Goal: Task Accomplishment & Management: Use online tool/utility

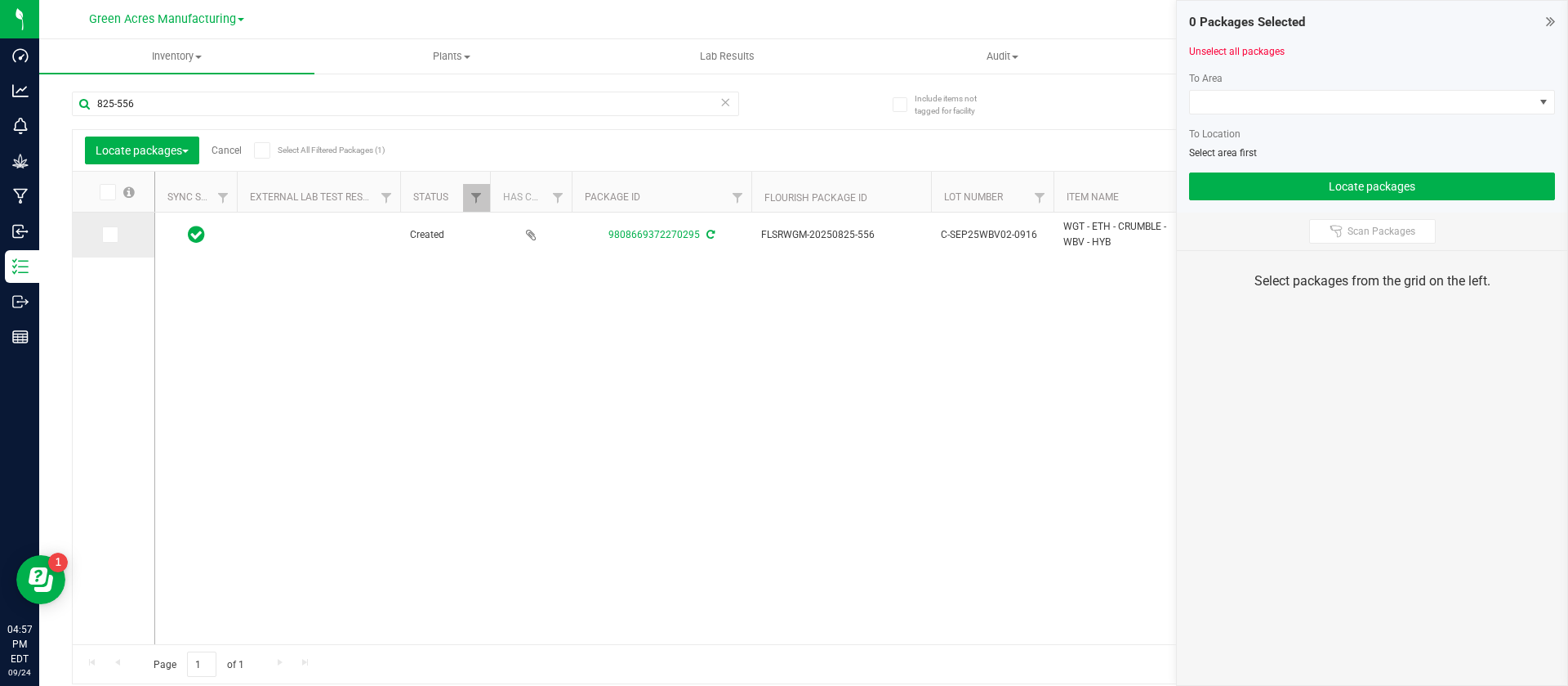
click at [109, 235] on icon at bounding box center [109, 235] width 11 height 0
click at [0, 0] on input "checkbox" at bounding box center [0, 0] width 0 height 0
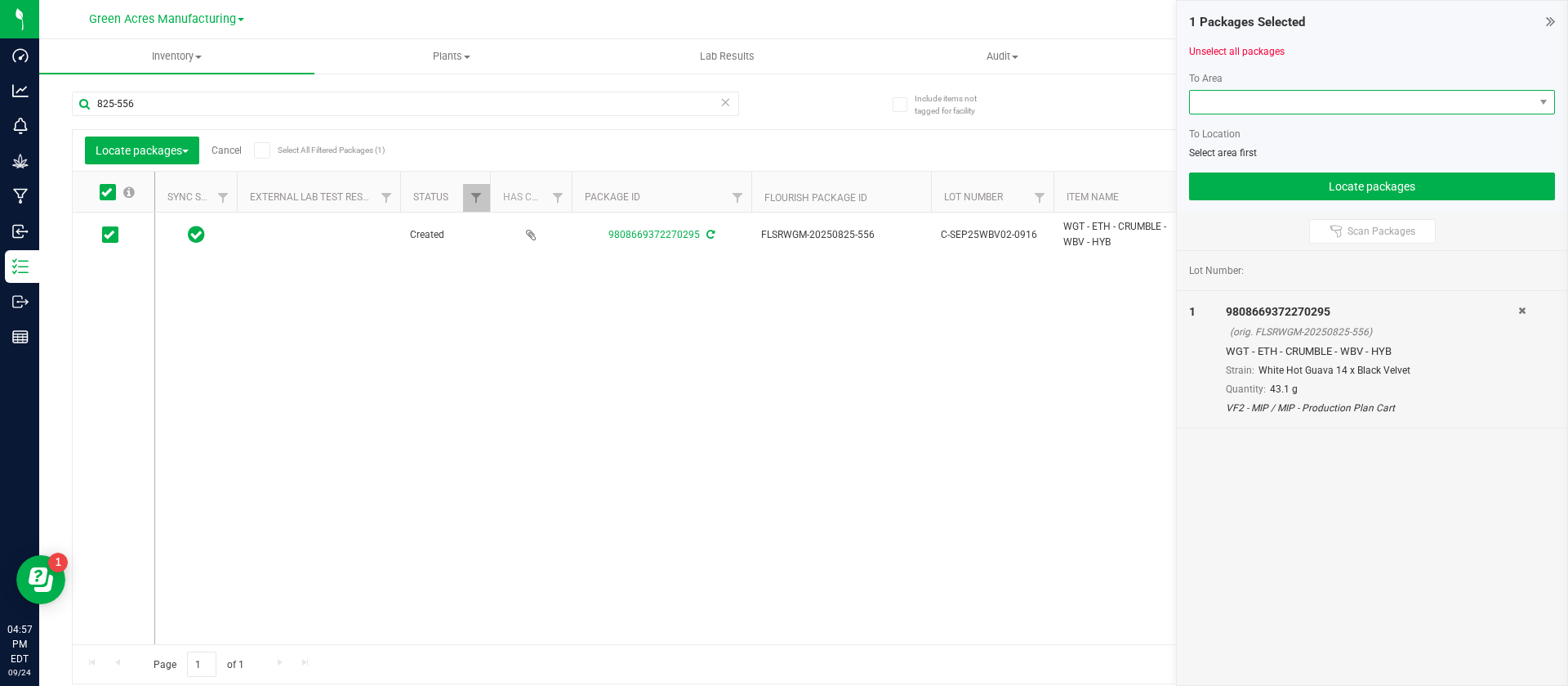
click at [1223, 99] on span at bounding box center [1362, 102] width 344 height 23
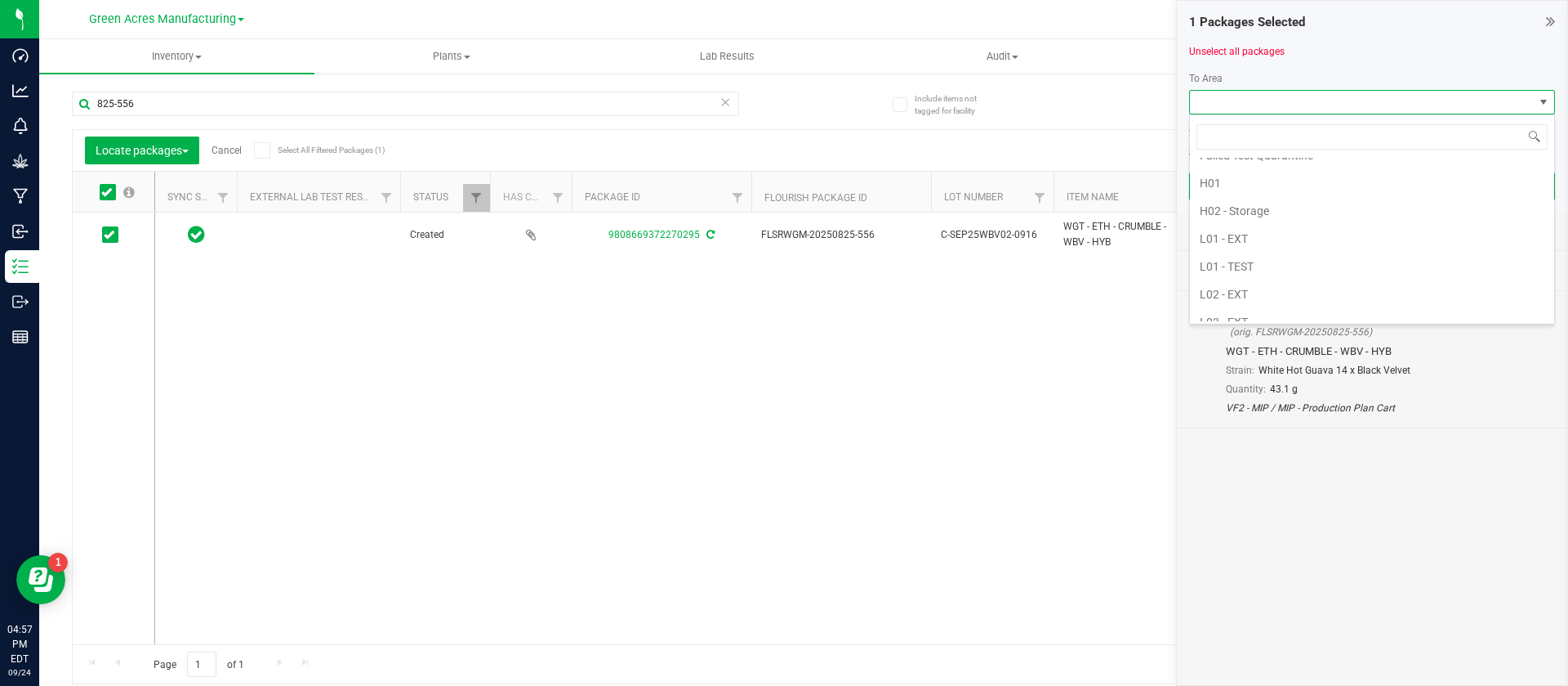
scroll to position [343, 0]
click at [1294, 262] on li "L03 - EXT" at bounding box center [1372, 272] width 364 height 27
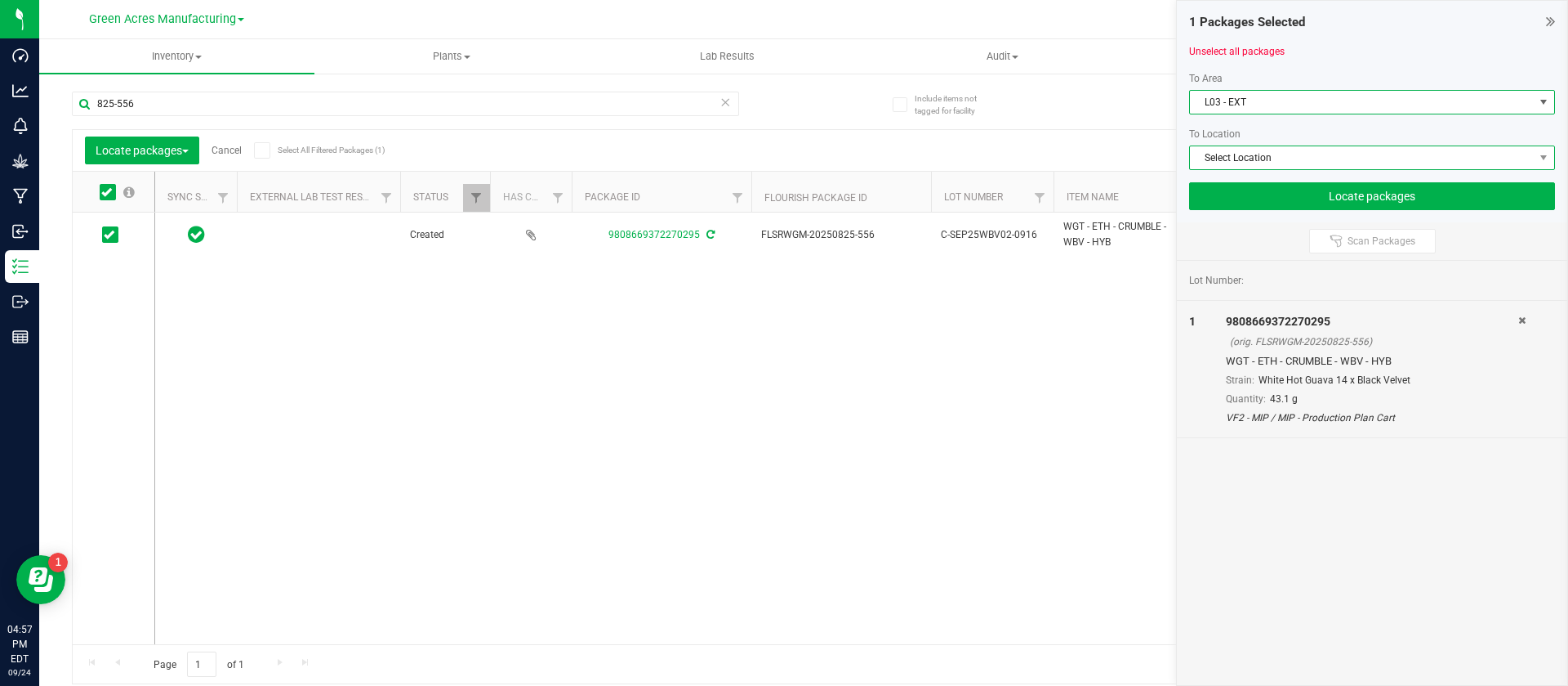
click at [1305, 147] on span "Select Location" at bounding box center [1362, 158] width 344 height 23
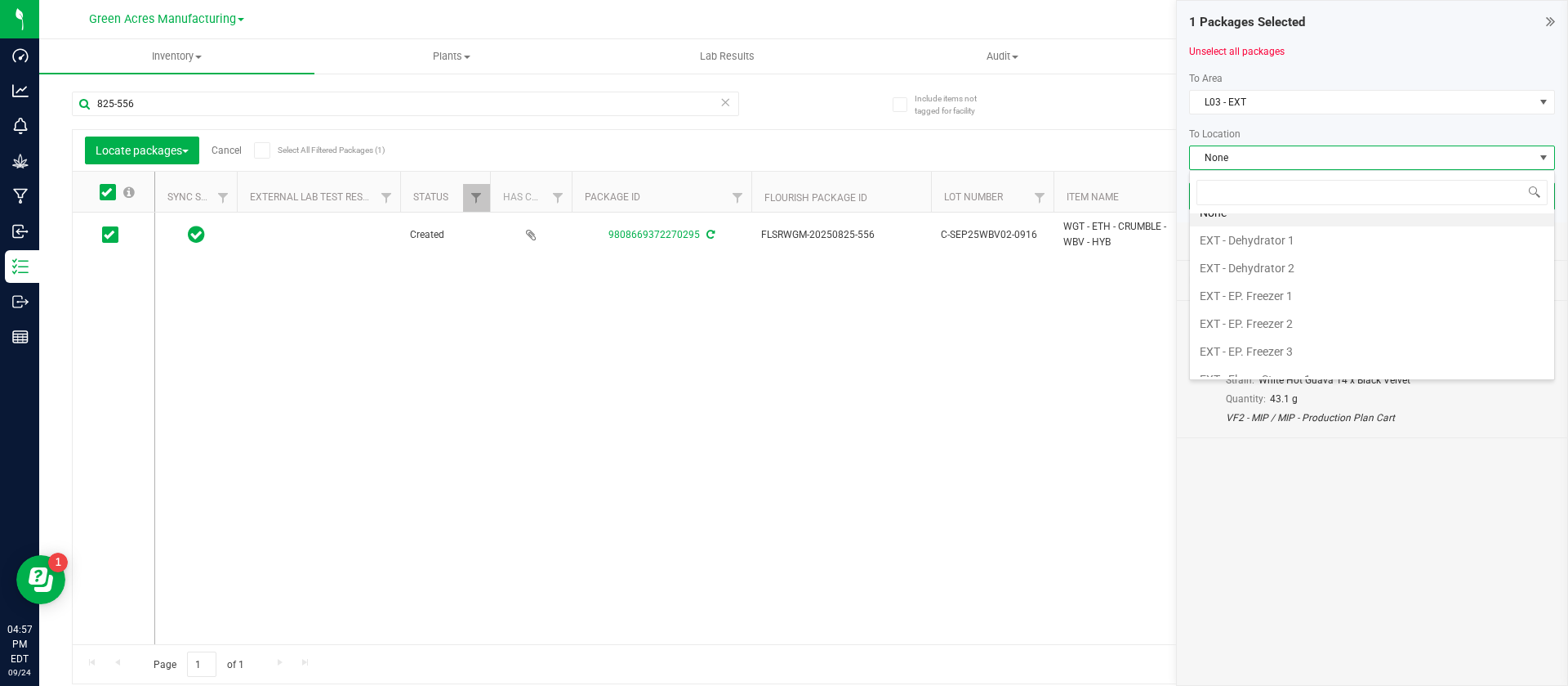
scroll to position [0, 0]
click at [1341, 258] on li "EXT - Dehydrator 1" at bounding box center [1372, 254] width 364 height 27
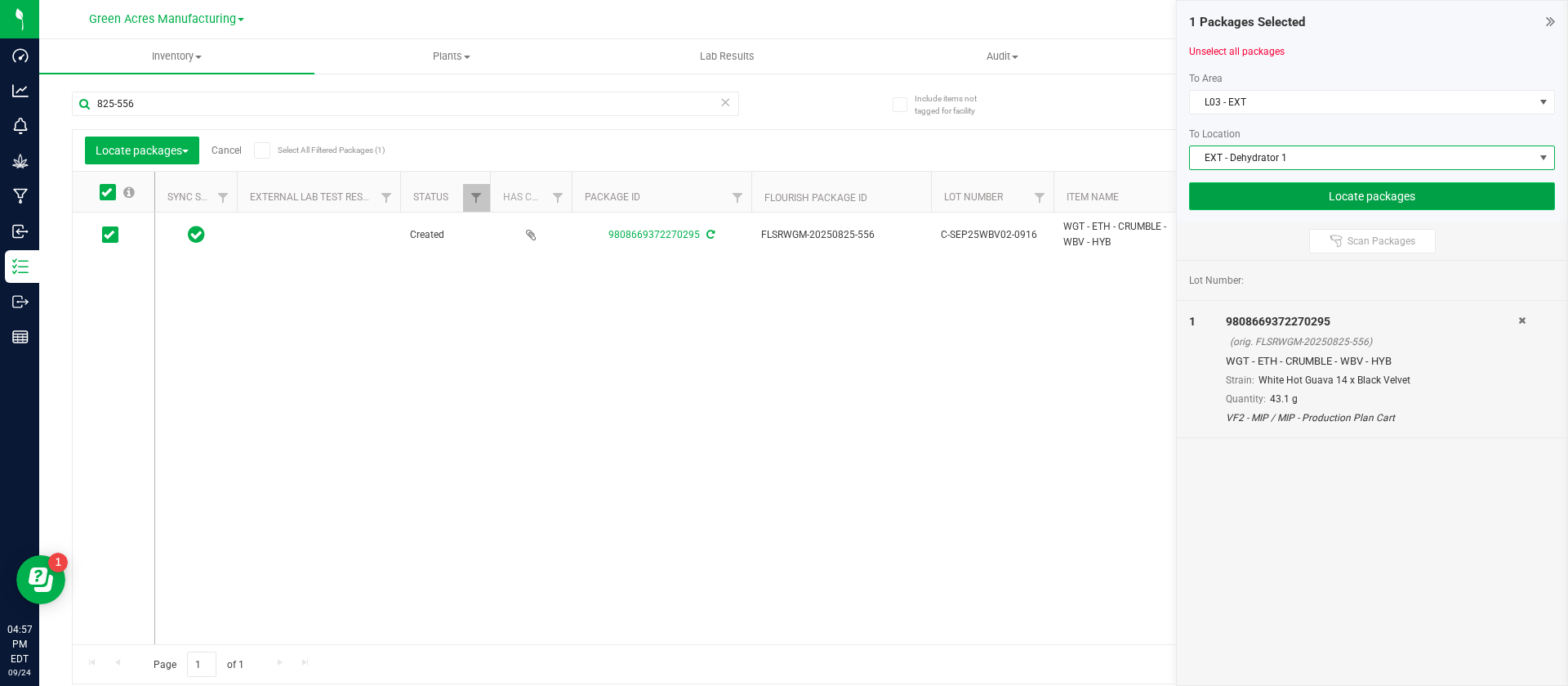
click at [1338, 204] on button "Locate packages" at bounding box center [1372, 196] width 366 height 27
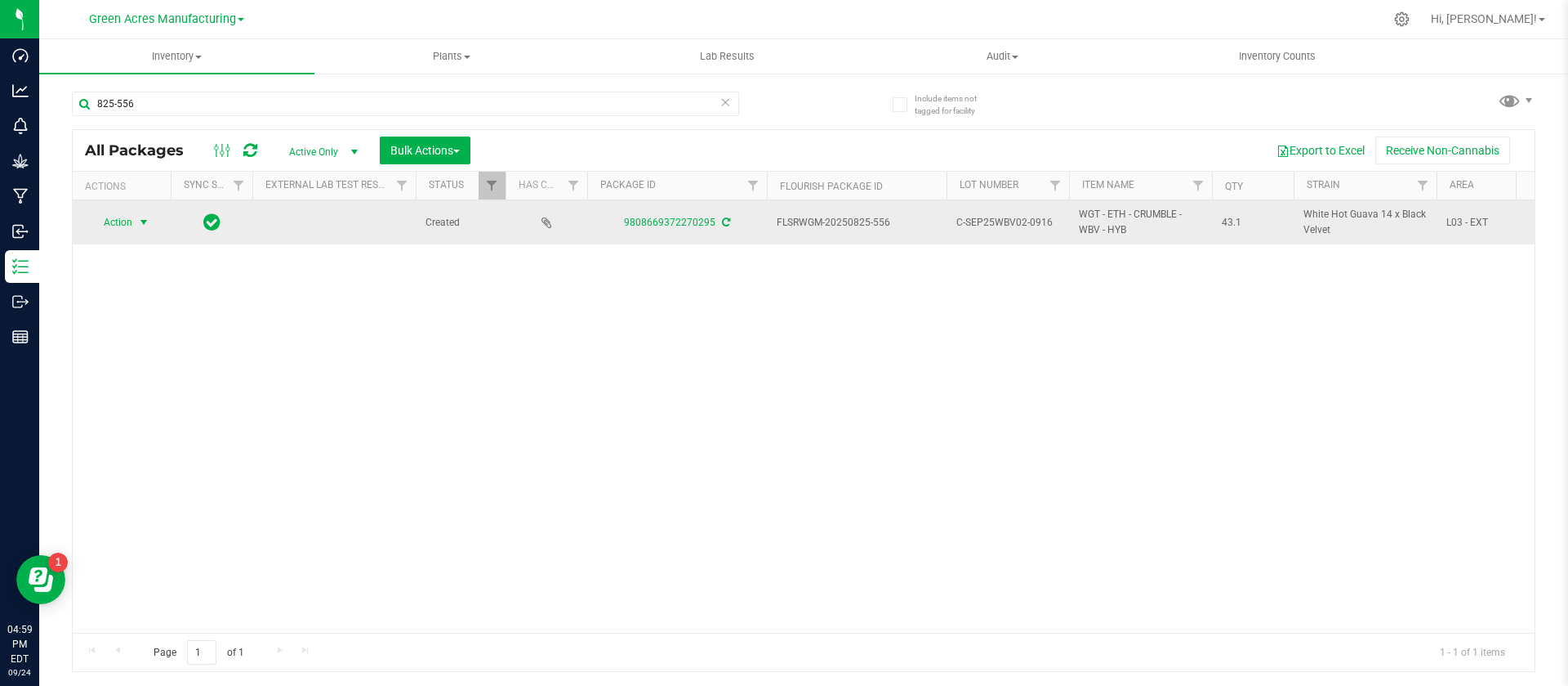
click at [128, 221] on span "Action" at bounding box center [112, 222] width 44 height 23
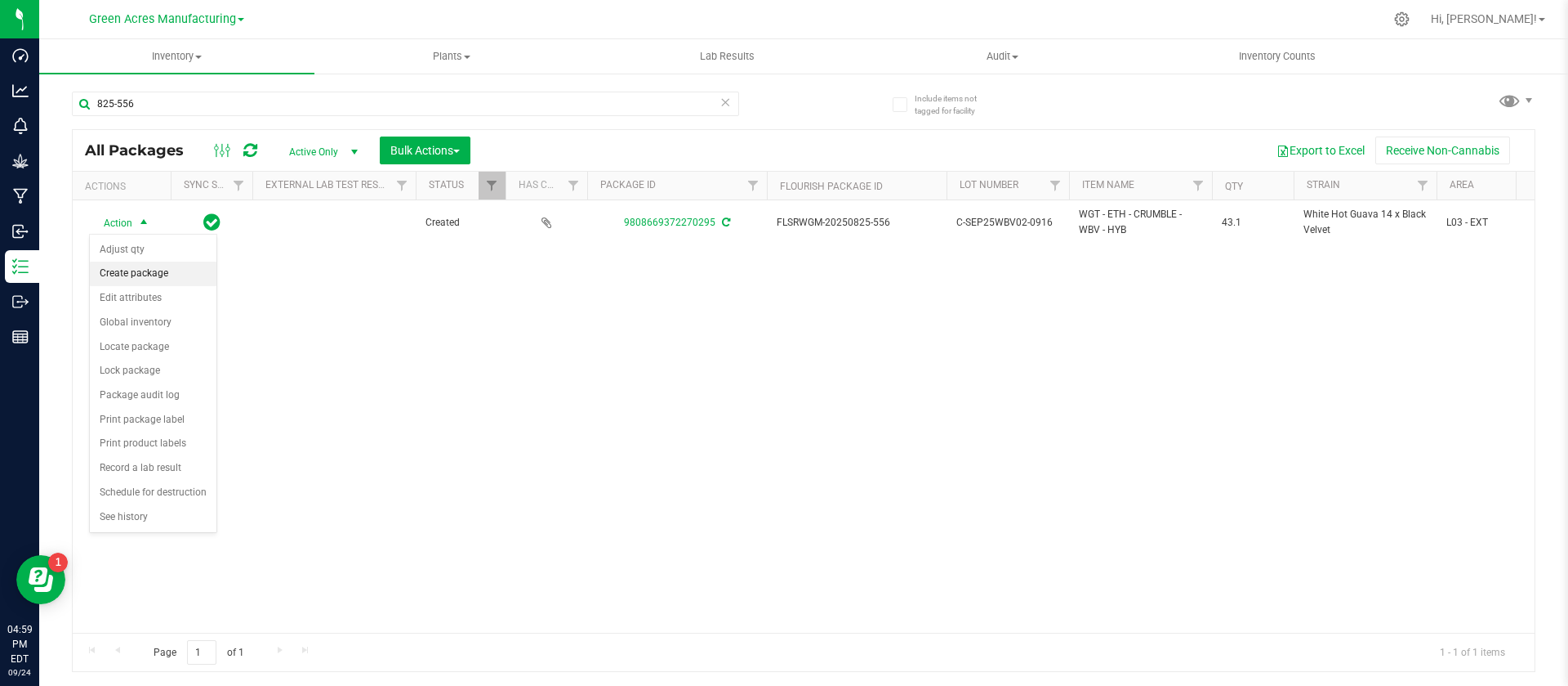
click at [125, 278] on li "Create package" at bounding box center [152, 274] width 127 height 25
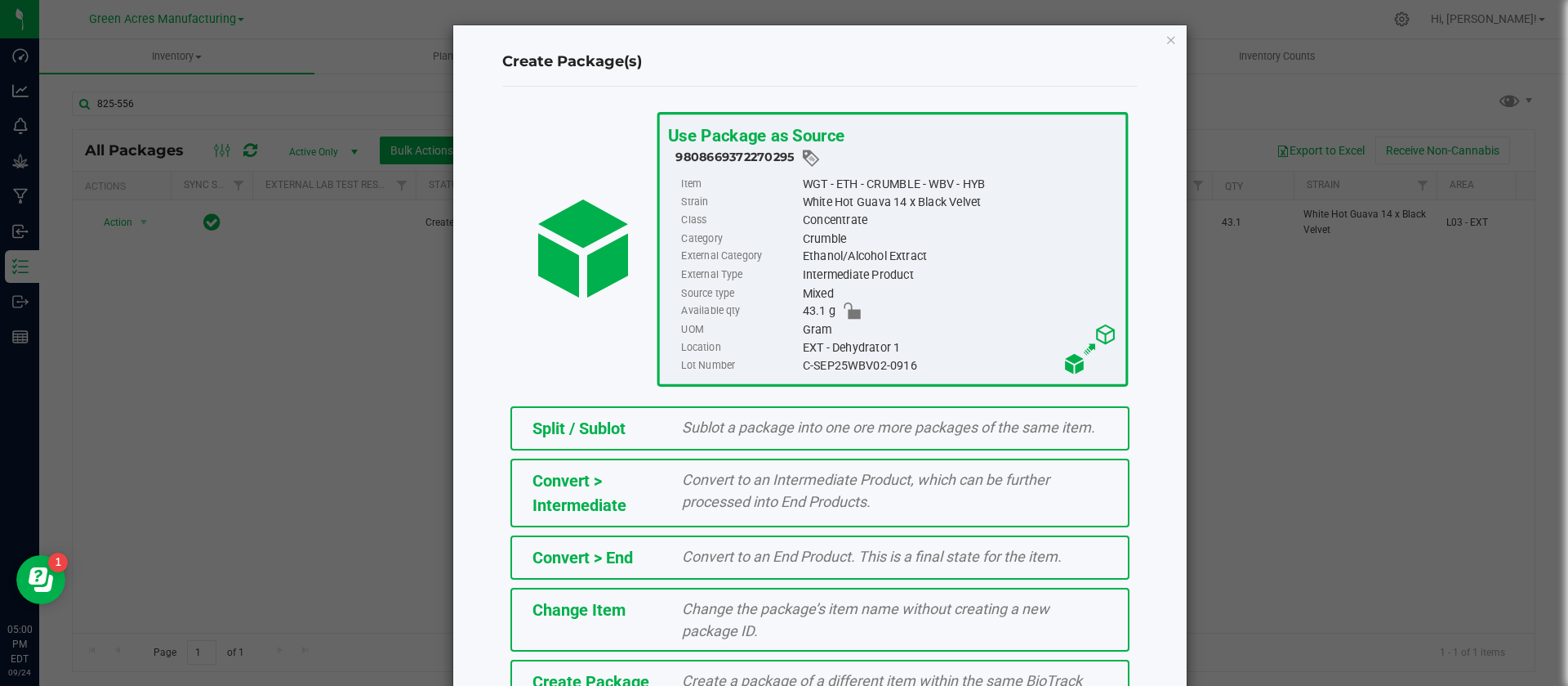
drag, startPoint x: 1552, startPoint y: 272, endPoint x: 1564, endPoint y: 324, distance: 53.4
click at [1564, 324] on ngb-modal-window "Create Package(s) Use Package as Source 9808669372270295 Item WGT - ETH - CRUMB…" at bounding box center [790, 343] width 1580 height 686
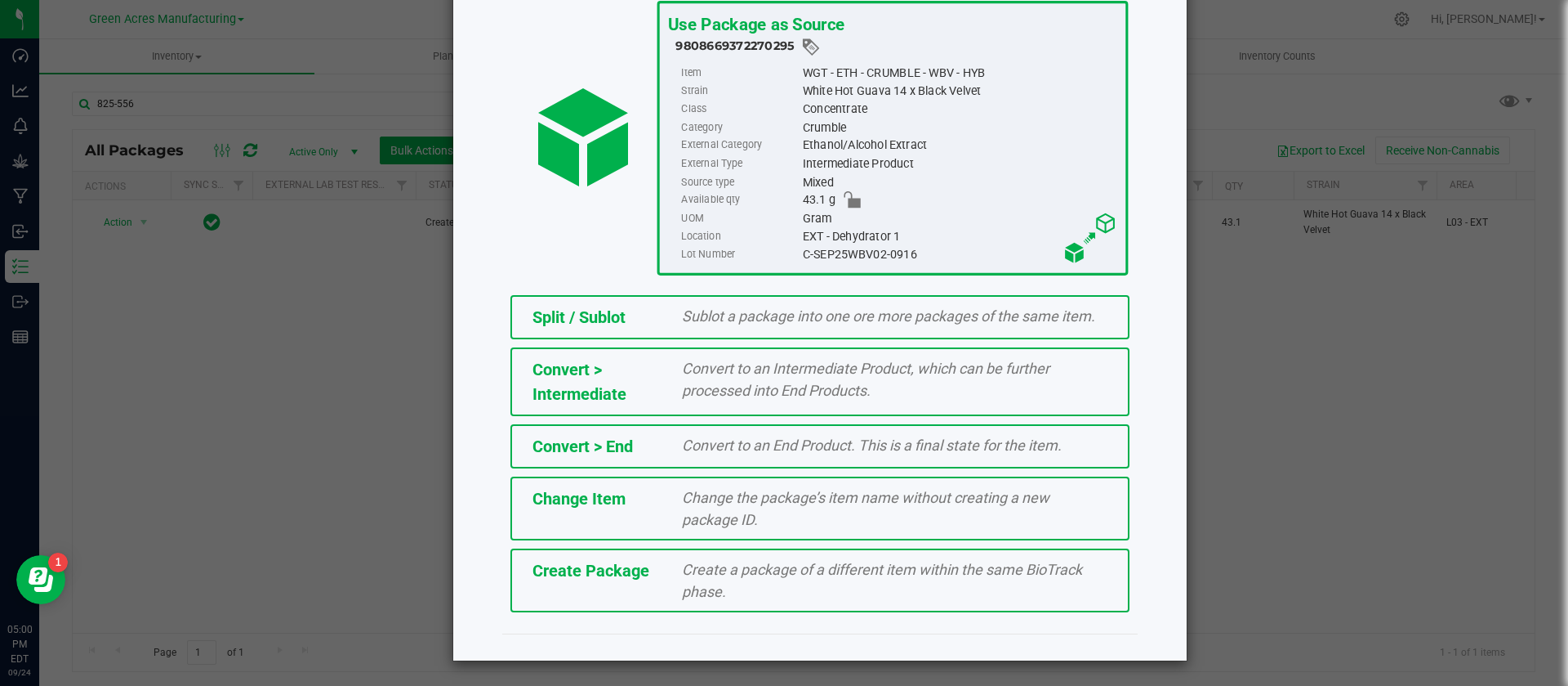
click at [1014, 589] on div "Create a package of a different item within the same BioTrack phase." at bounding box center [895, 581] width 450 height 44
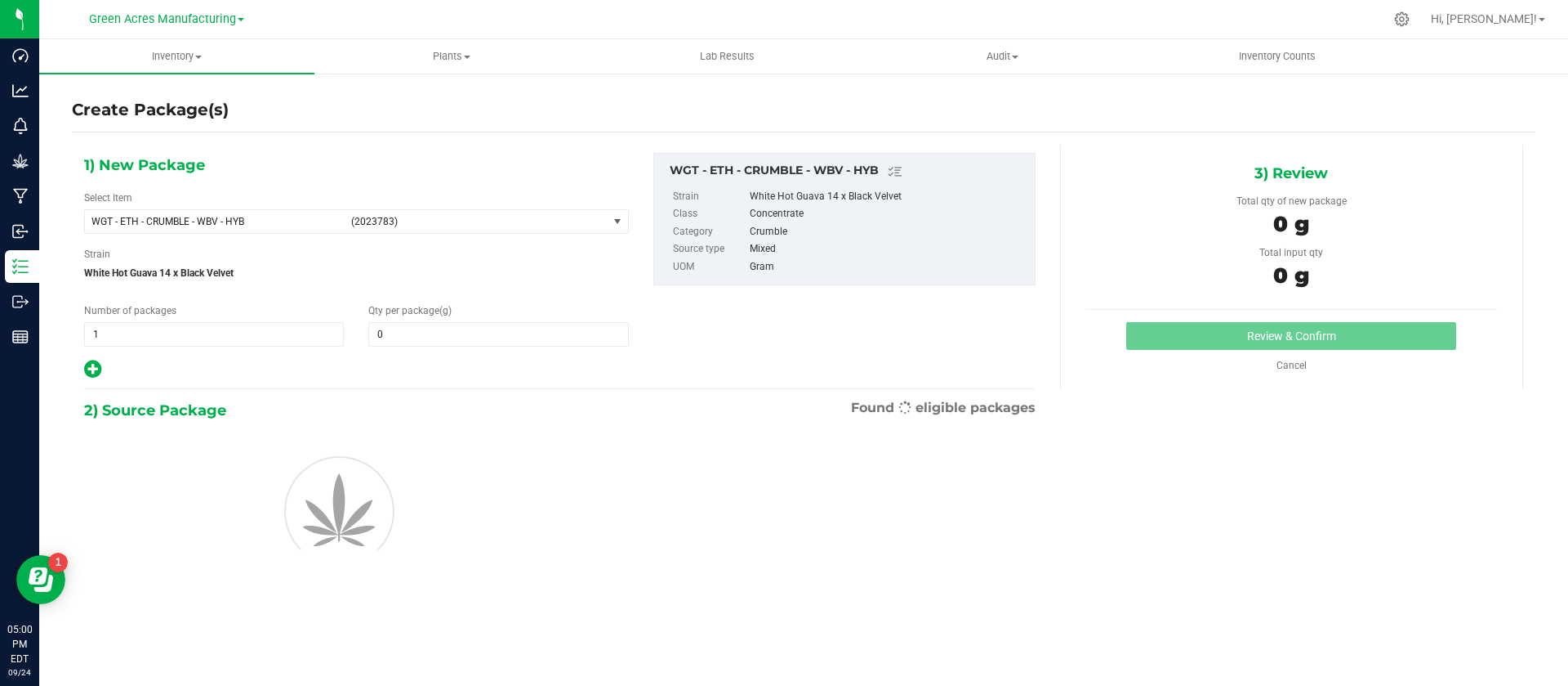
type input "0.0000"
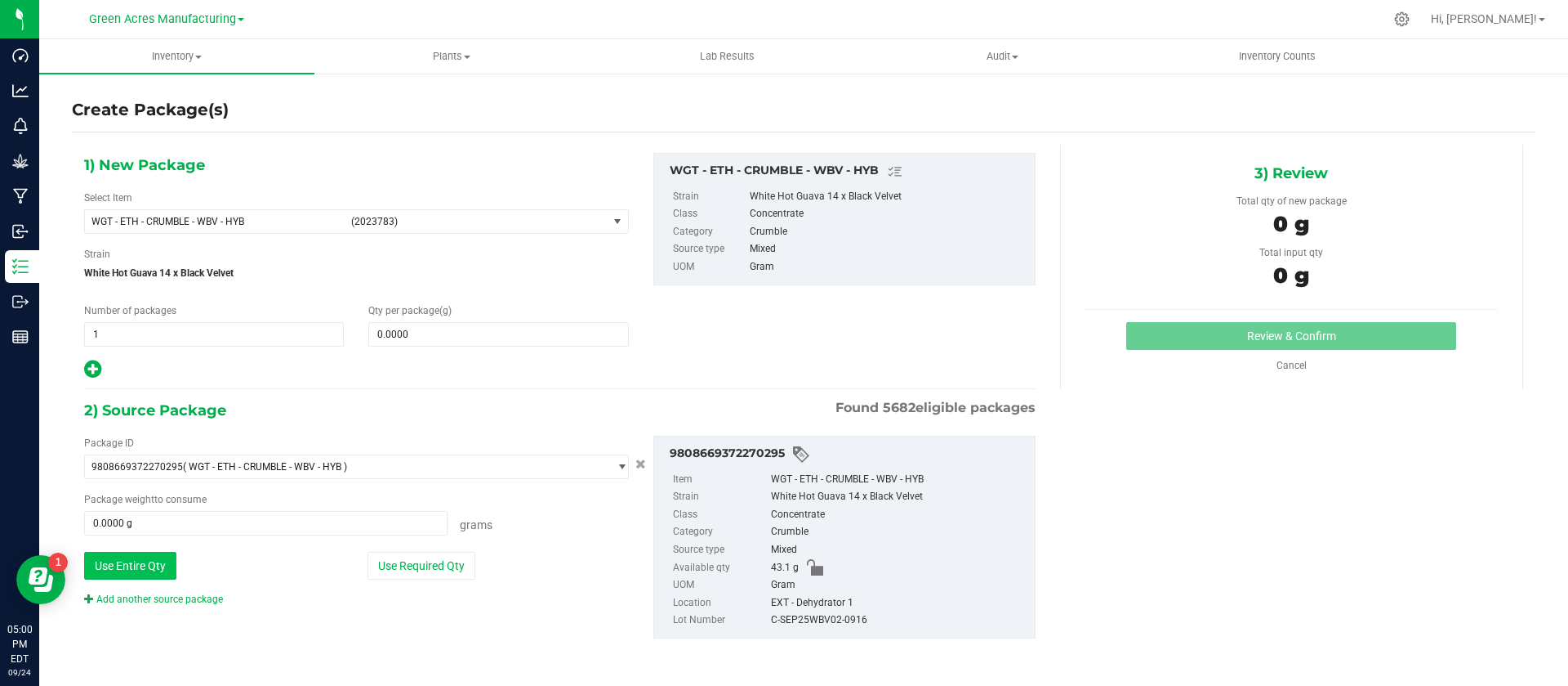
click at [129, 552] on button "Use Entire Qty" at bounding box center [130, 565] width 92 height 27
type input "43.1000 g"
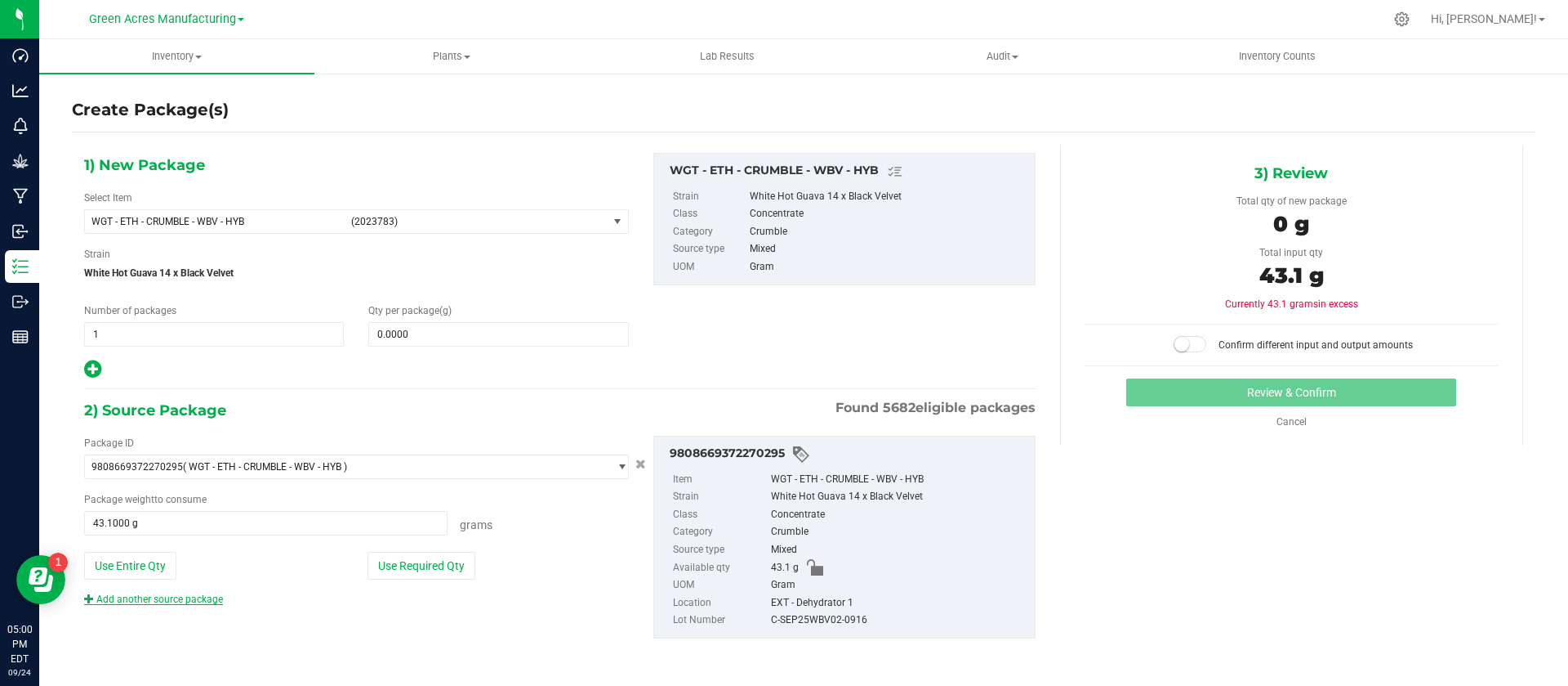
click at [136, 602] on link "Add another source package" at bounding box center [153, 598] width 139 height 12
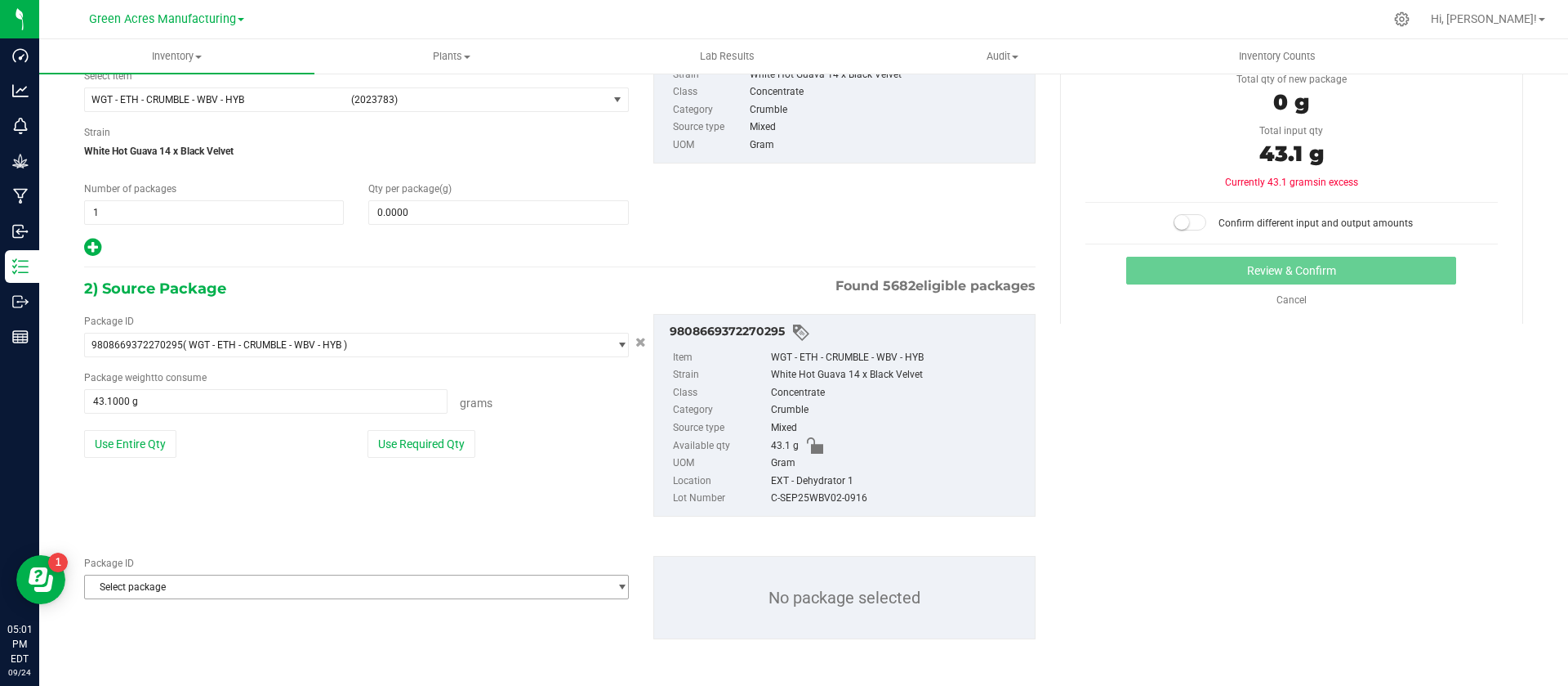
click at [446, 585] on span "Select package" at bounding box center [346, 587] width 523 height 23
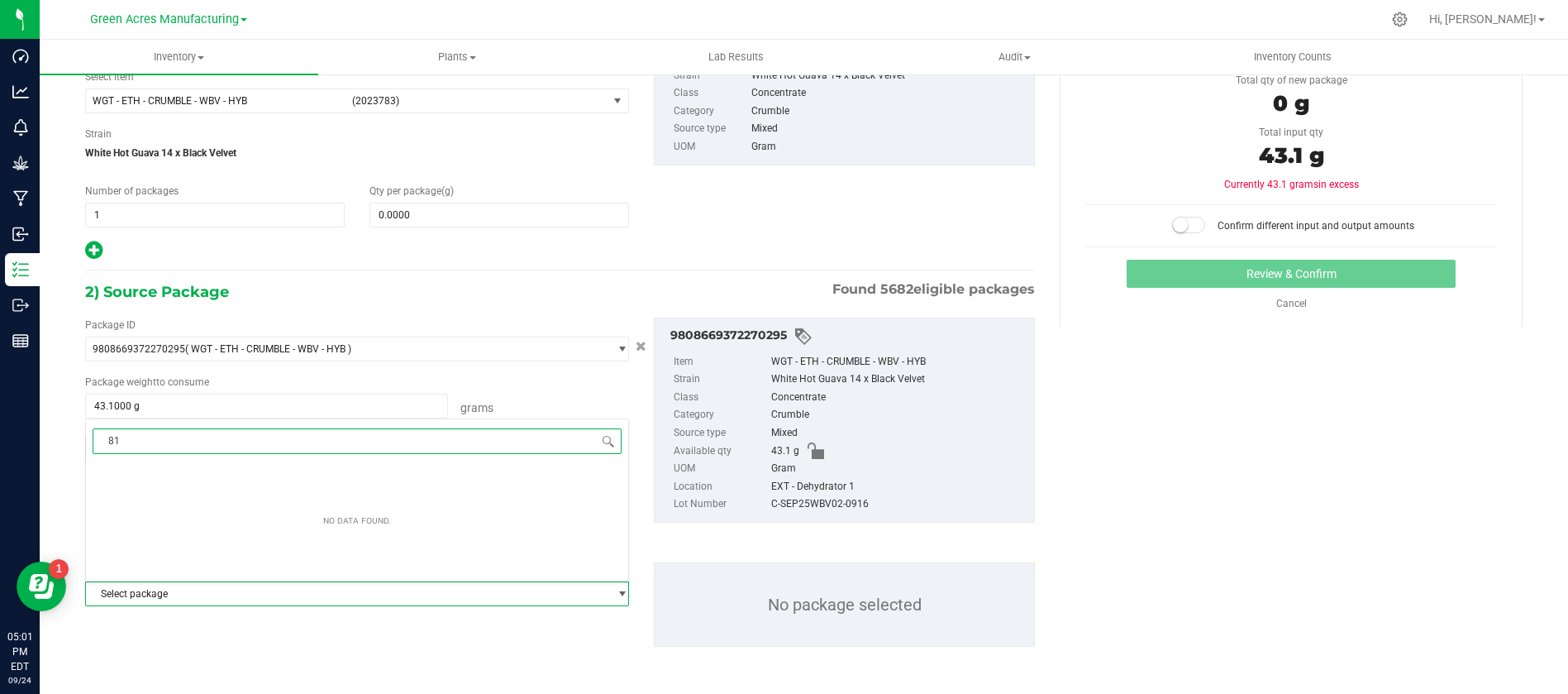
type input "8"
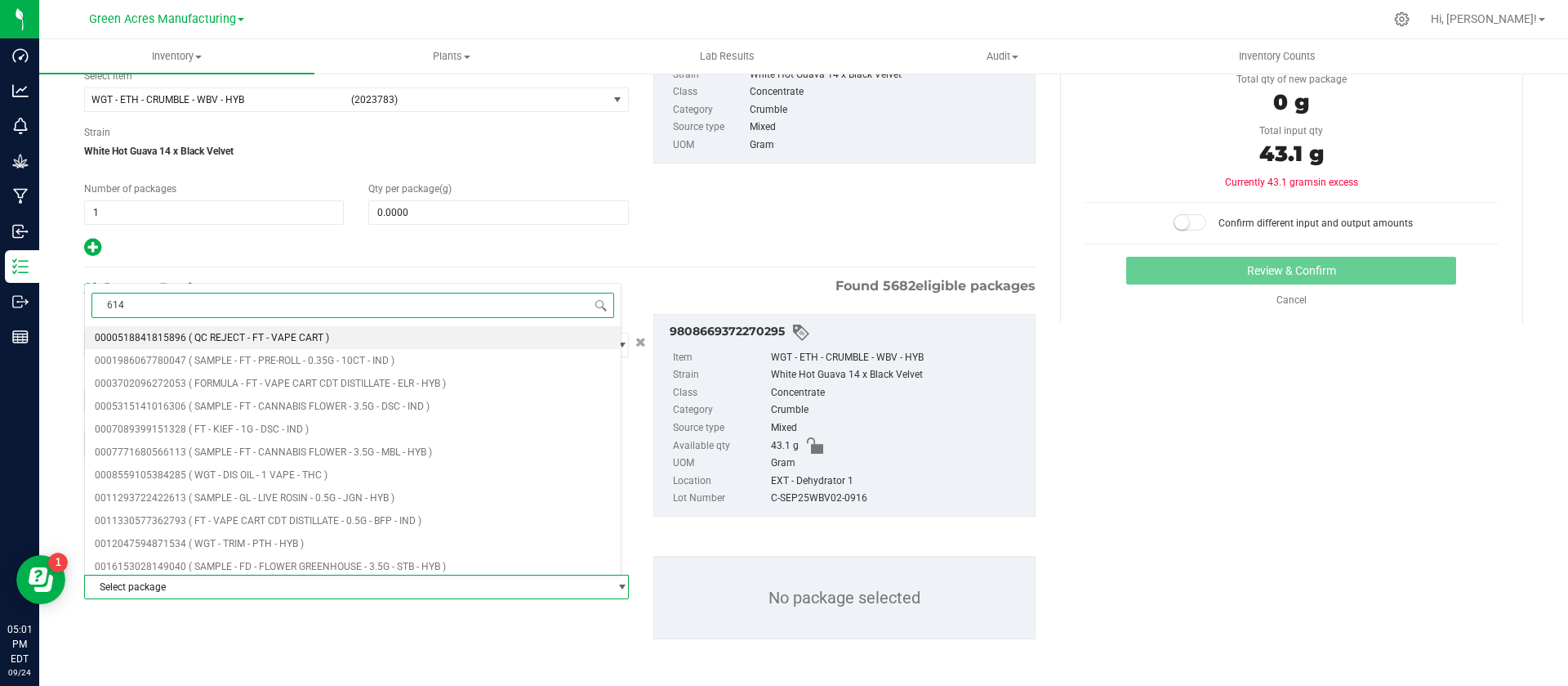
type input "6142"
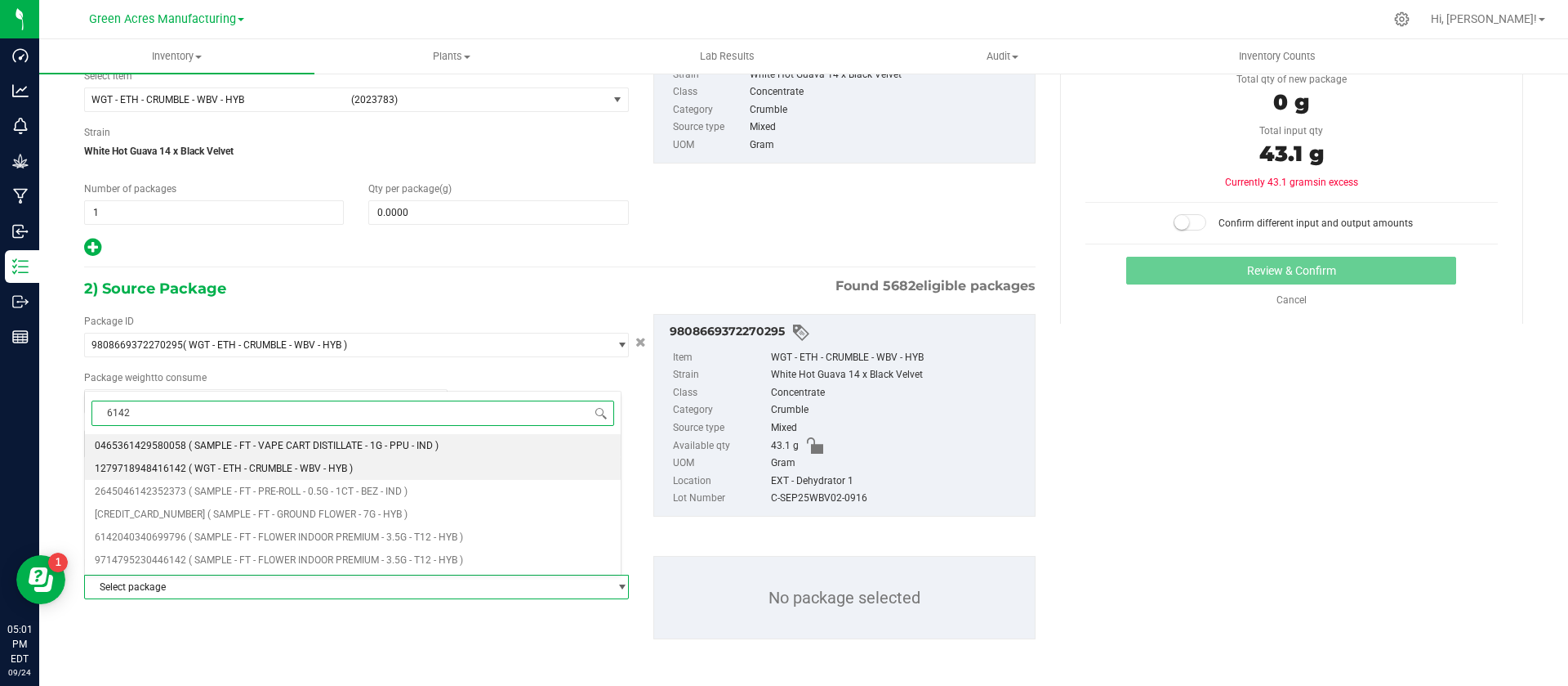
click at [345, 463] on span "( WGT - ETH - CRUMBLE - WBV - HYB )" at bounding box center [270, 468] width 164 height 12
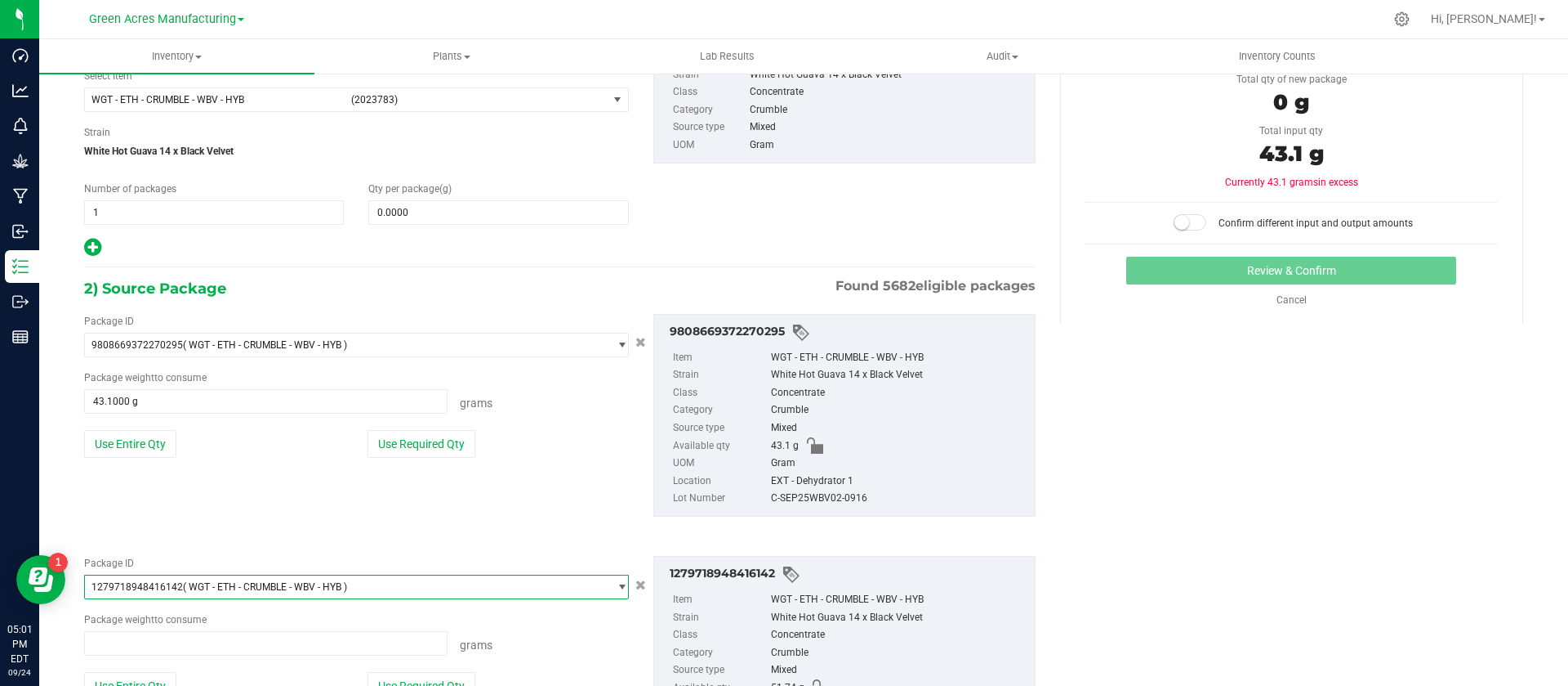
scroll to position [17300, 0]
click at [145, 672] on button "Use Entire Qty" at bounding box center [130, 685] width 92 height 27
type input "51.7400 g"
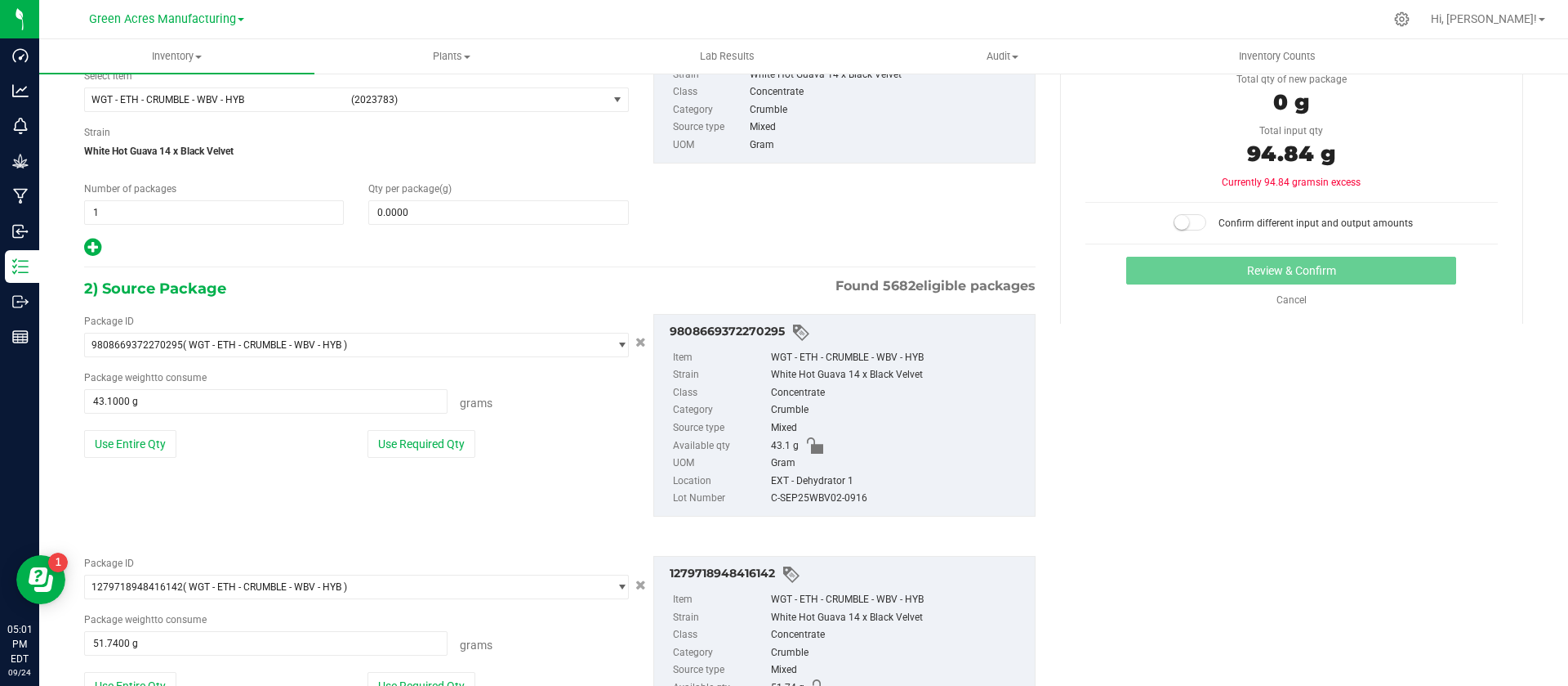
scroll to position [241, 0]
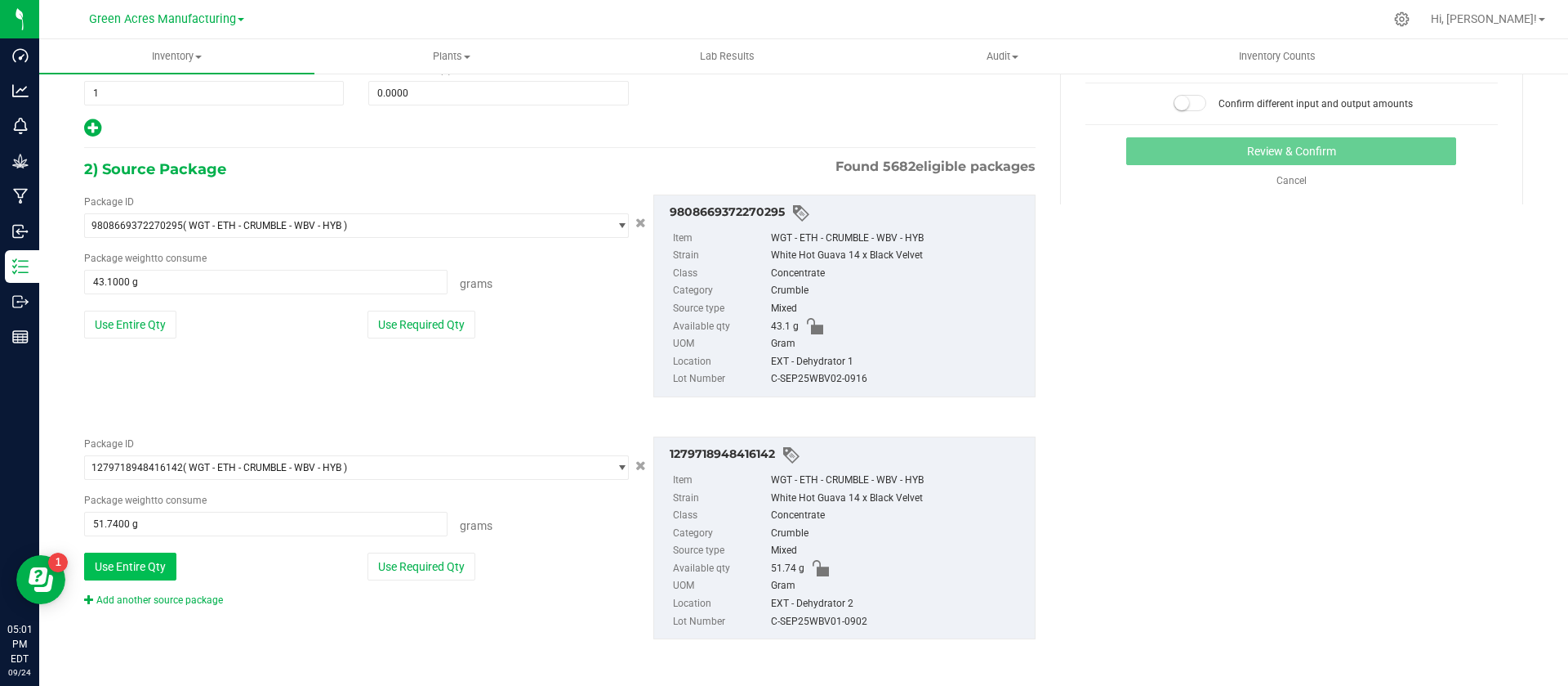
click at [117, 562] on button "Use Entire Qty" at bounding box center [130, 565] width 92 height 27
click at [142, 601] on link "Add another source package" at bounding box center [153, 599] width 139 height 12
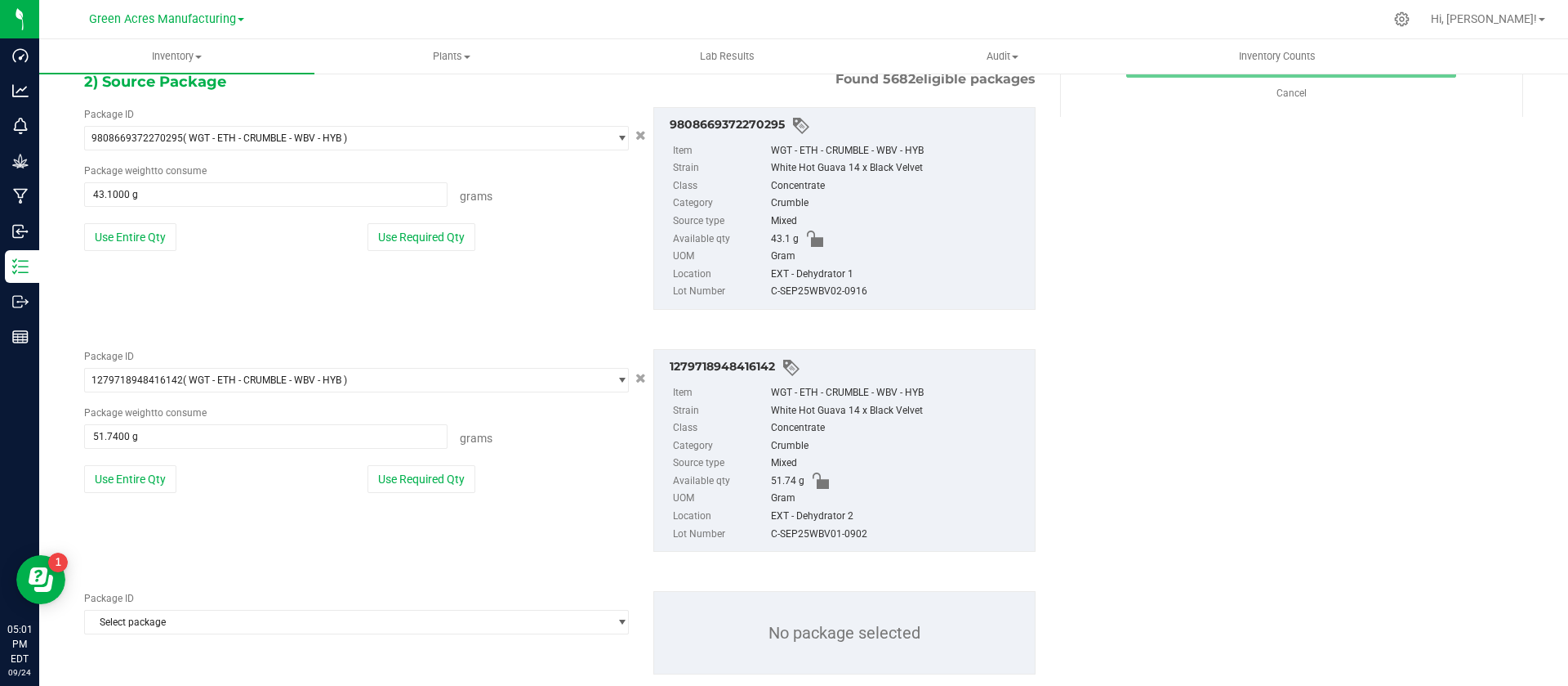
scroll to position [363, 0]
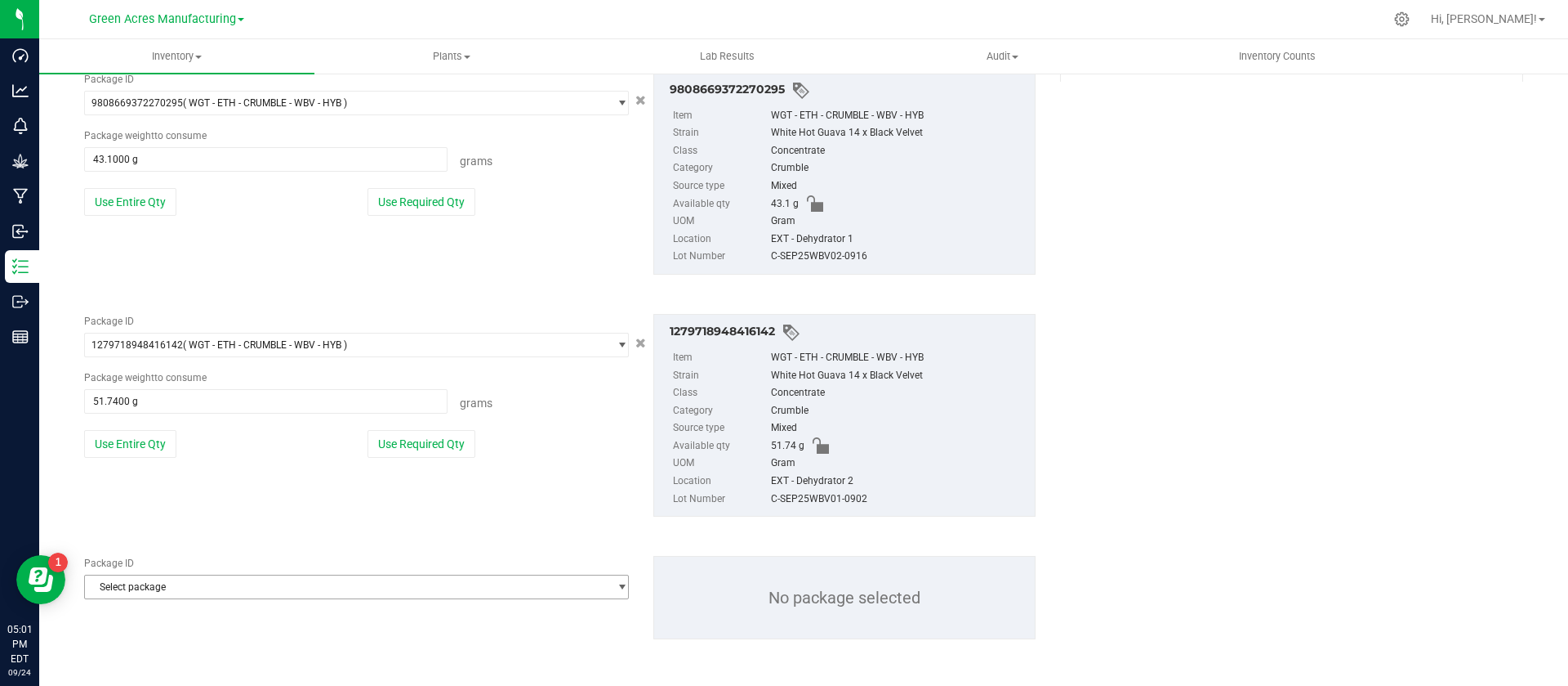
click at [492, 590] on span "Select package" at bounding box center [346, 587] width 523 height 23
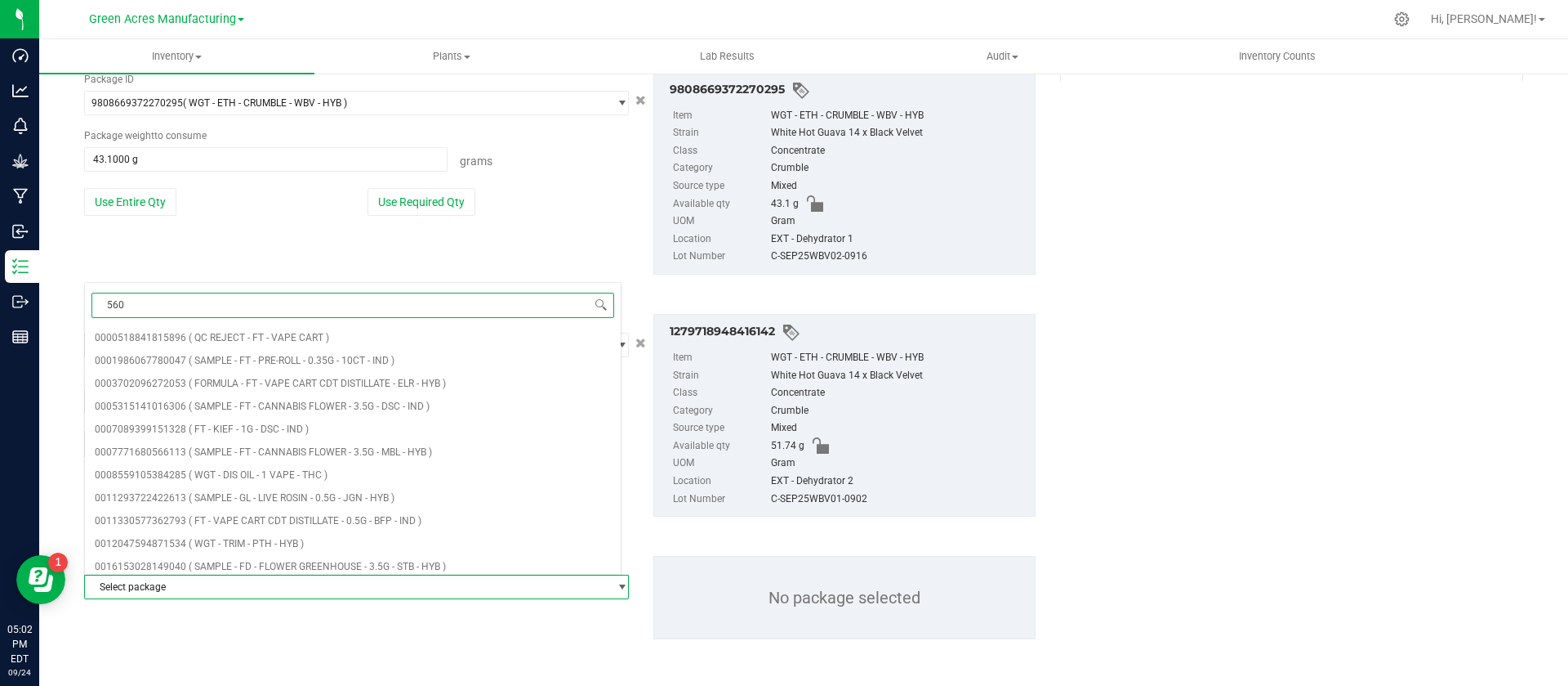
type input "5606"
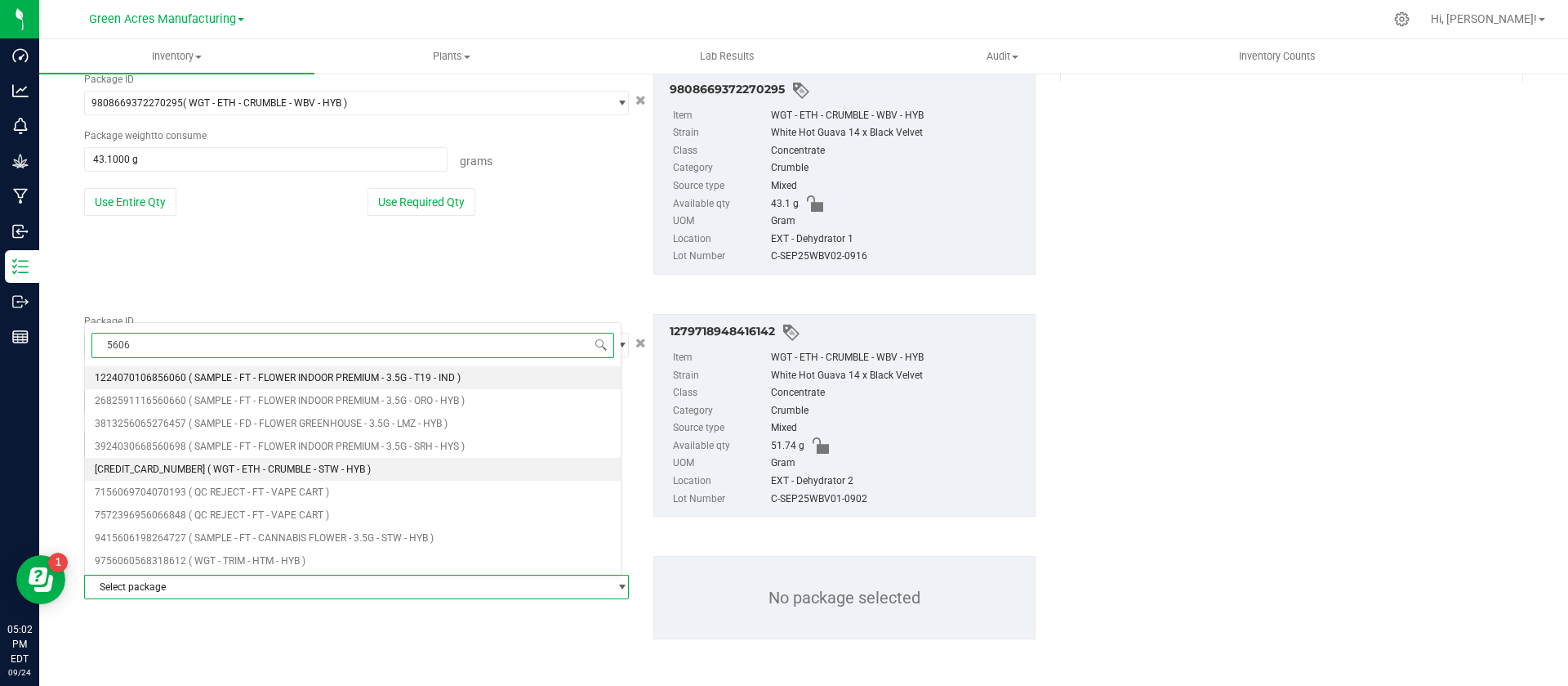
click at [421, 467] on li "[CREDIT_CARD_NUMBER] ( WGT - ETH - CRUMBLE - STW - HYB )" at bounding box center [353, 469] width 536 height 23
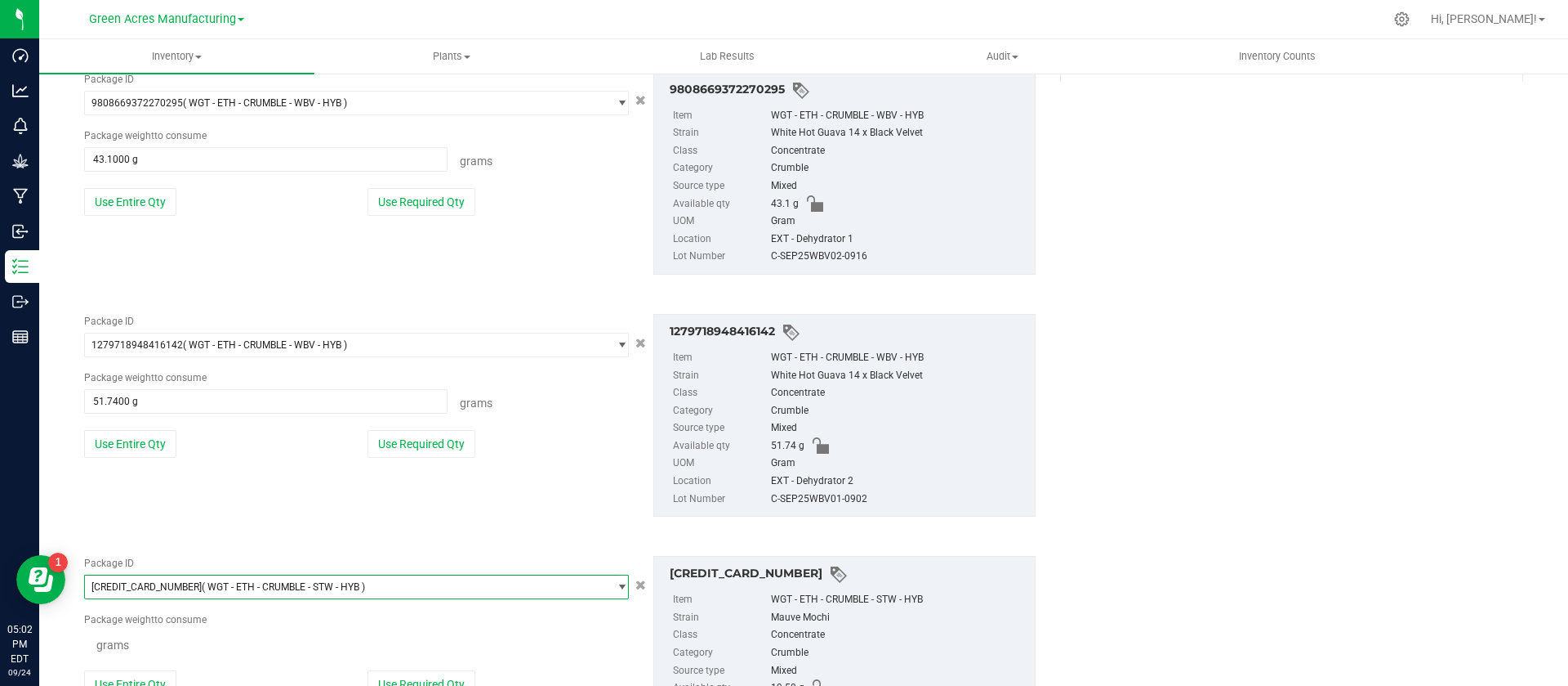
scroll to position [91992, 0]
click at [142, 674] on button "Use Entire Qty" at bounding box center [130, 685] width 92 height 27
type input "19.5800 g"
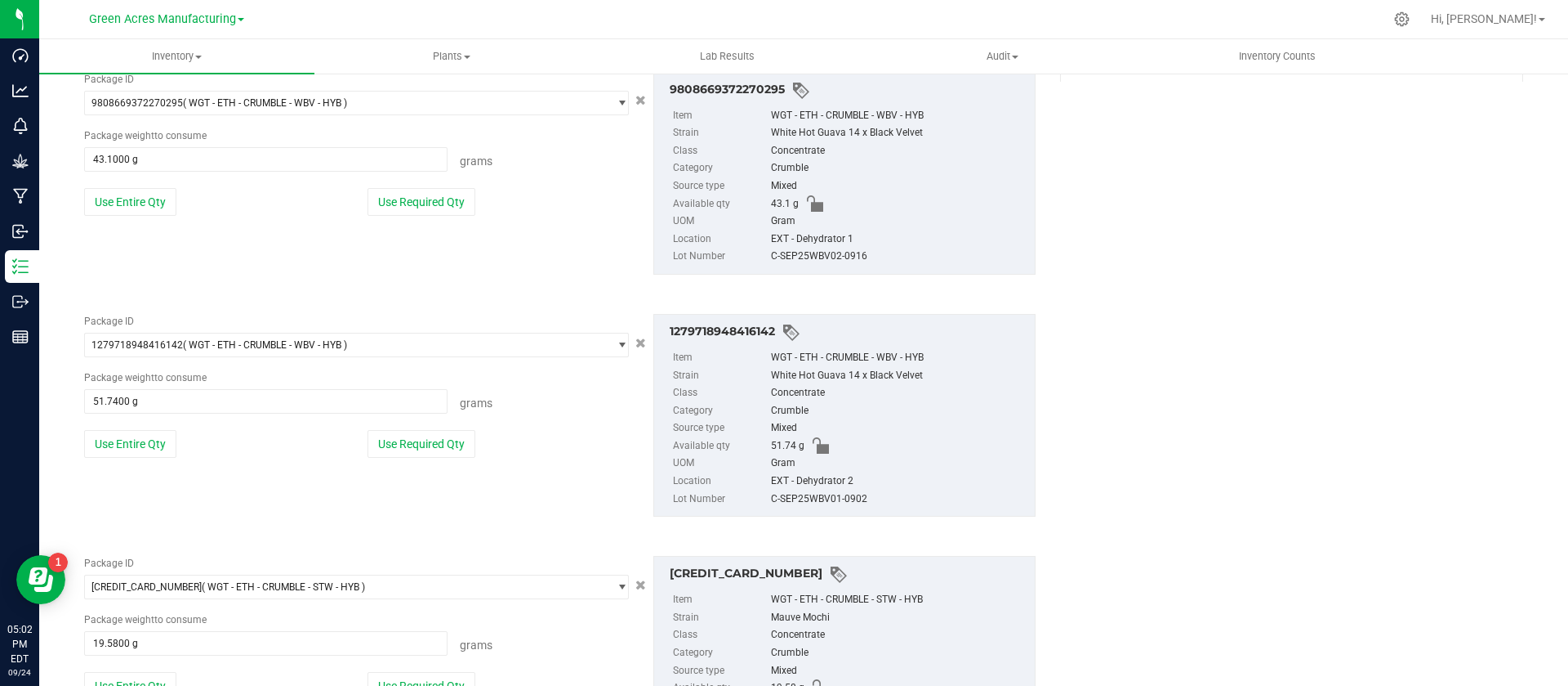
scroll to position [484, 0]
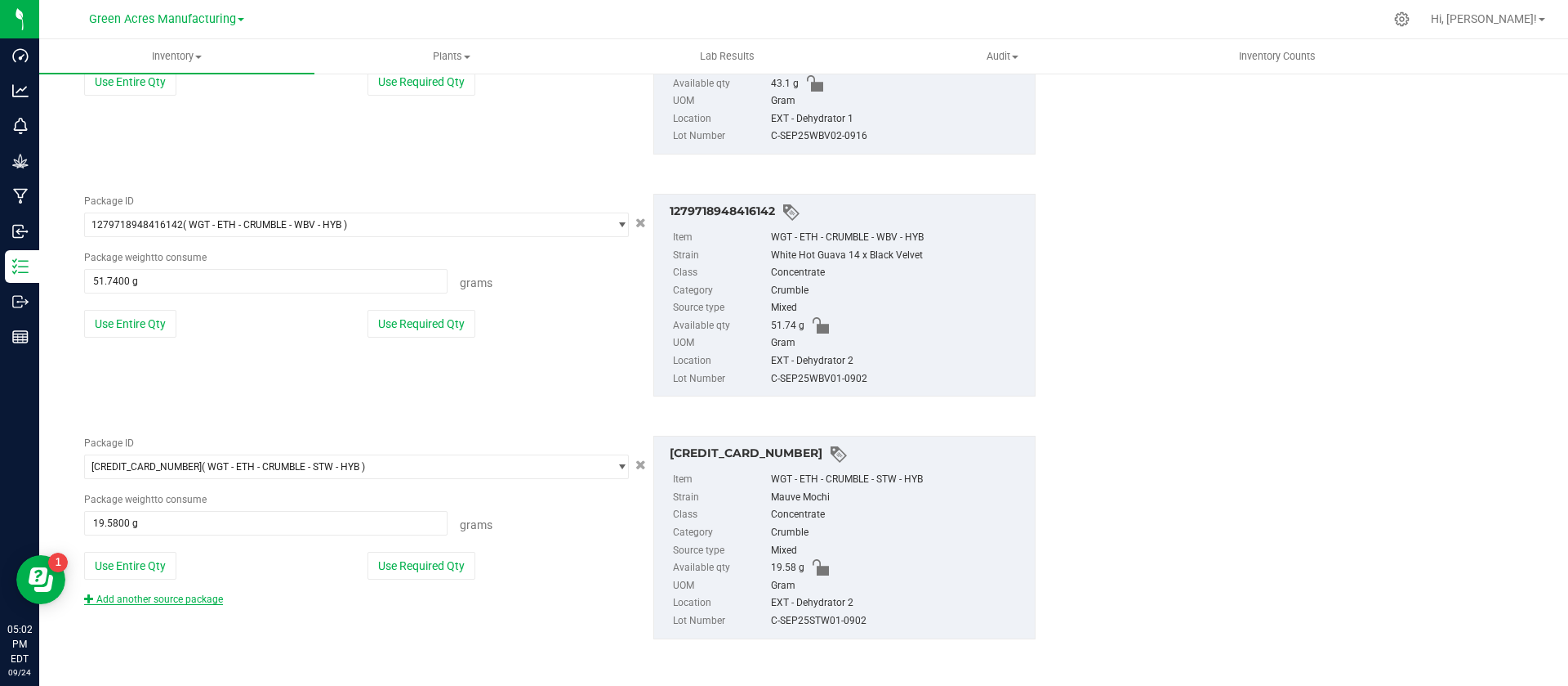
click at [158, 600] on link "Add another source package" at bounding box center [153, 598] width 139 height 12
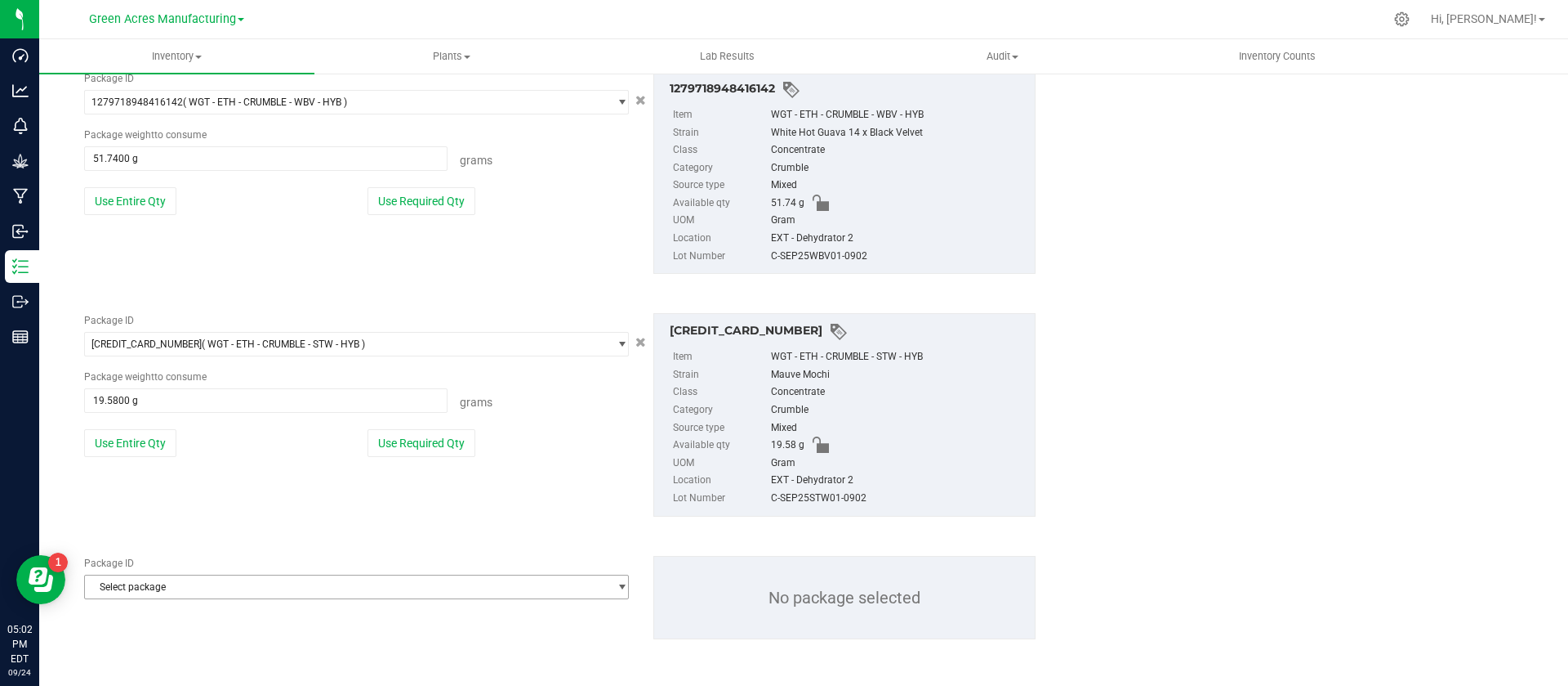
click at [329, 593] on span "Select package" at bounding box center [346, 587] width 523 height 23
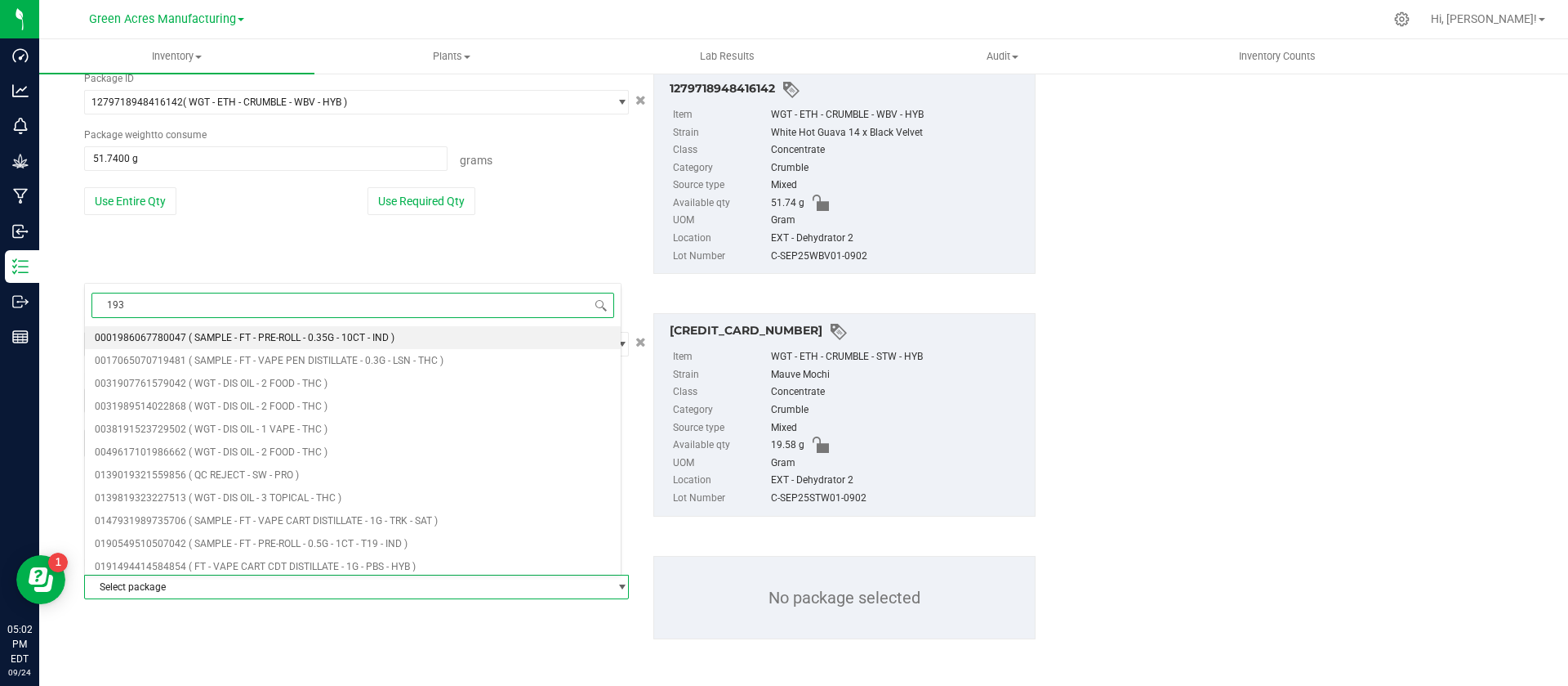
type input "1934"
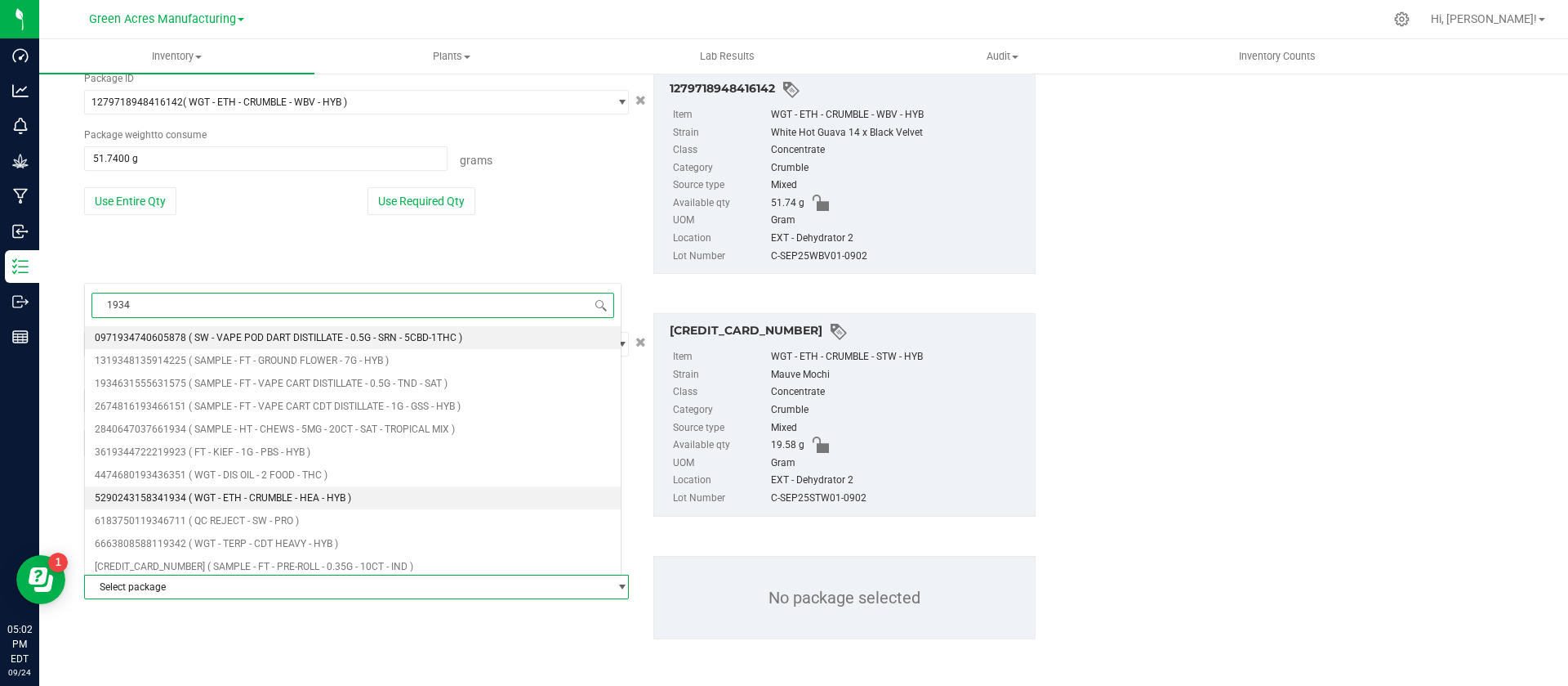
click at [333, 497] on span "( WGT - ETH - CRUMBLE - HEA - HYB )" at bounding box center [269, 497] width 162 height 12
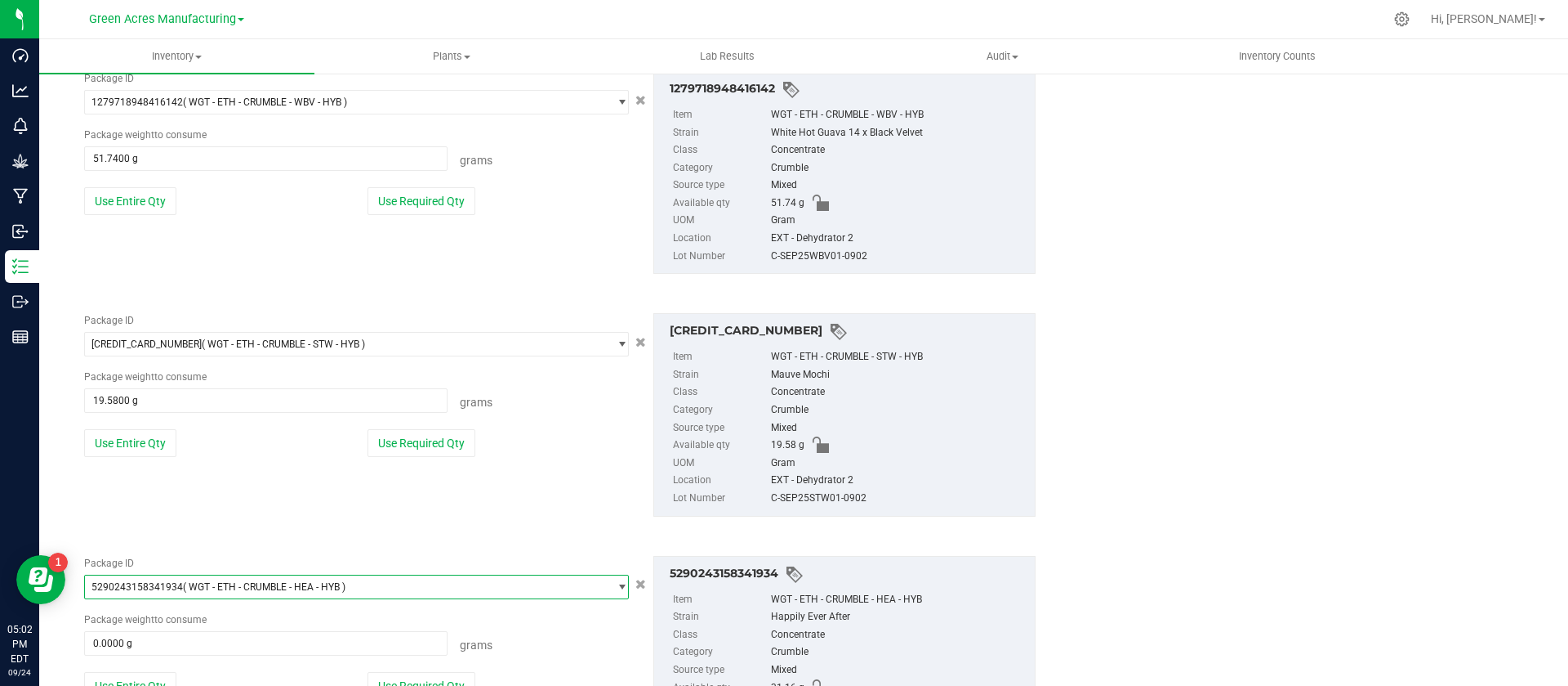
scroll to position [726, 0]
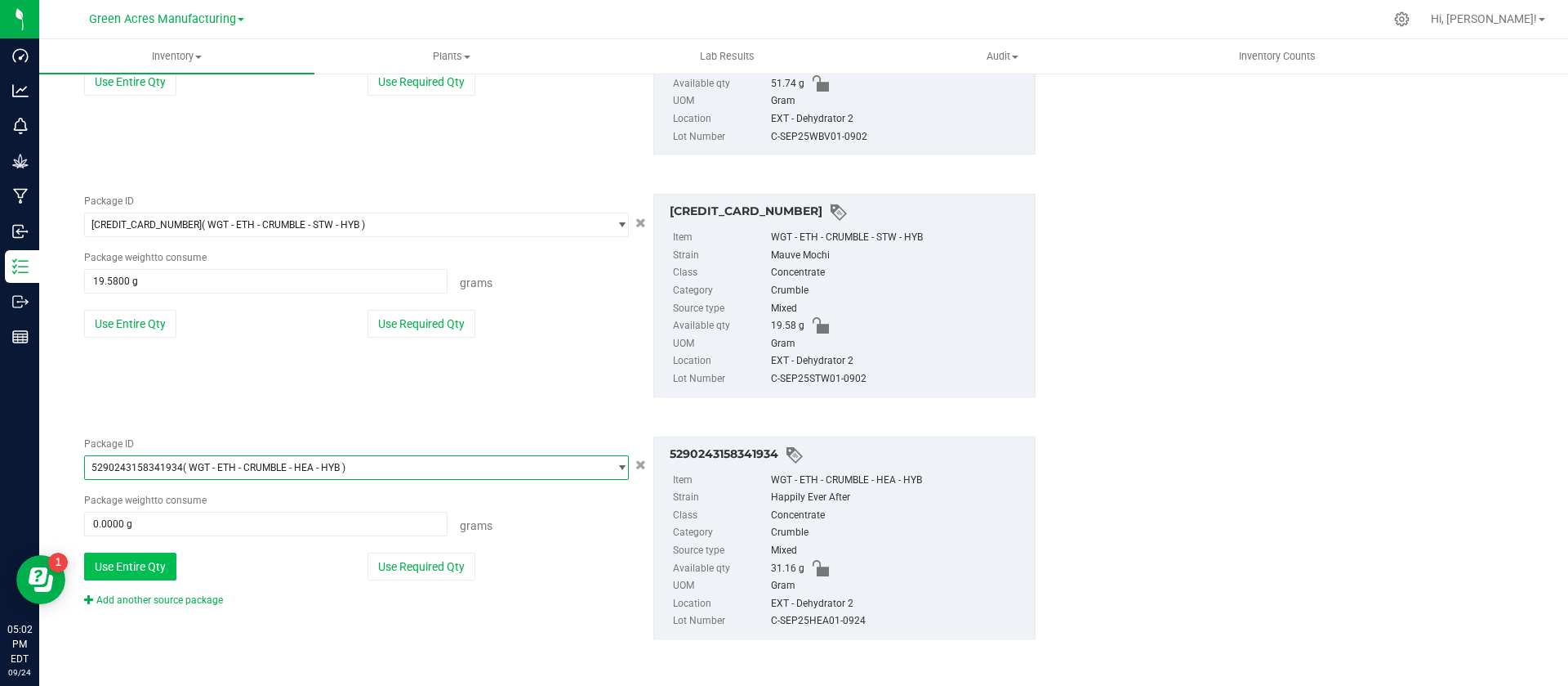
click at [135, 569] on button "Use Entire Qty" at bounding box center [130, 565] width 92 height 27
type input "31.1600 g"
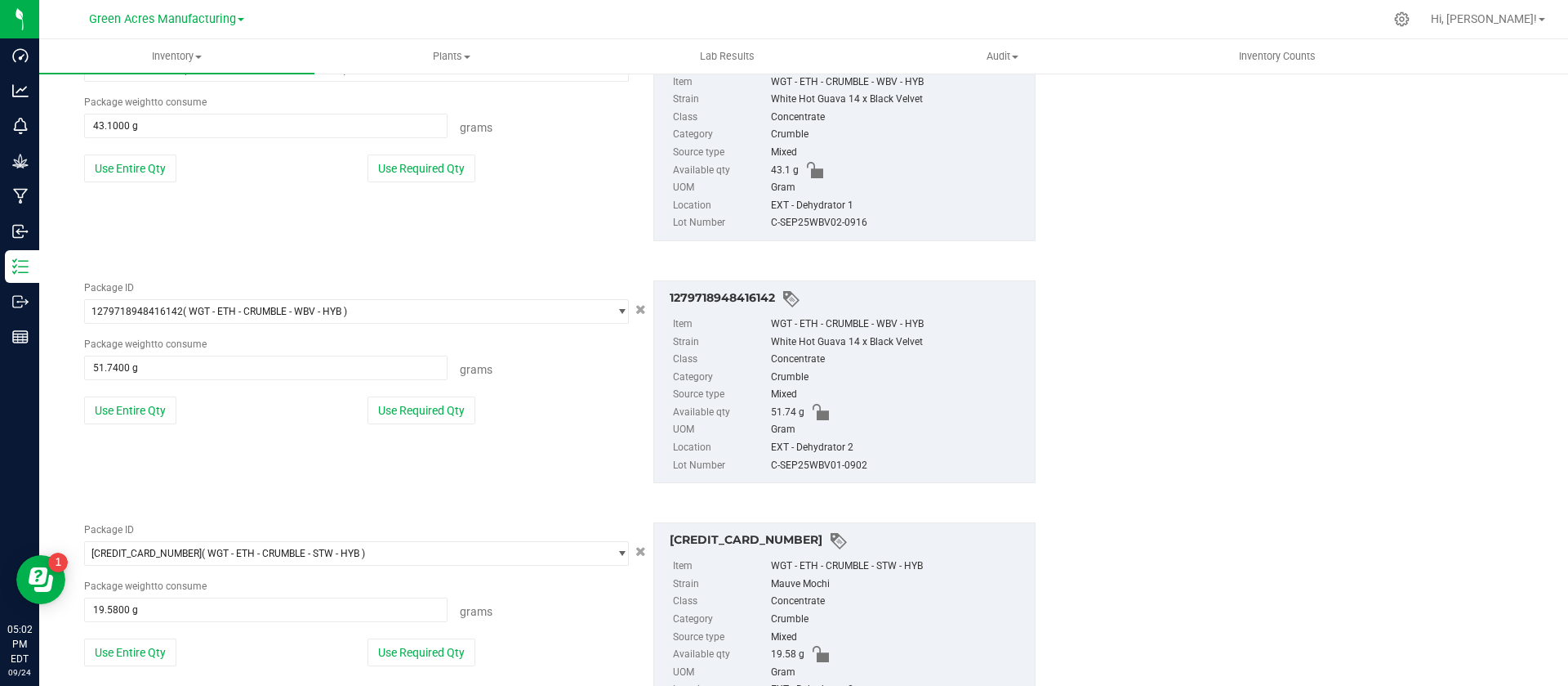
scroll to position [0, 0]
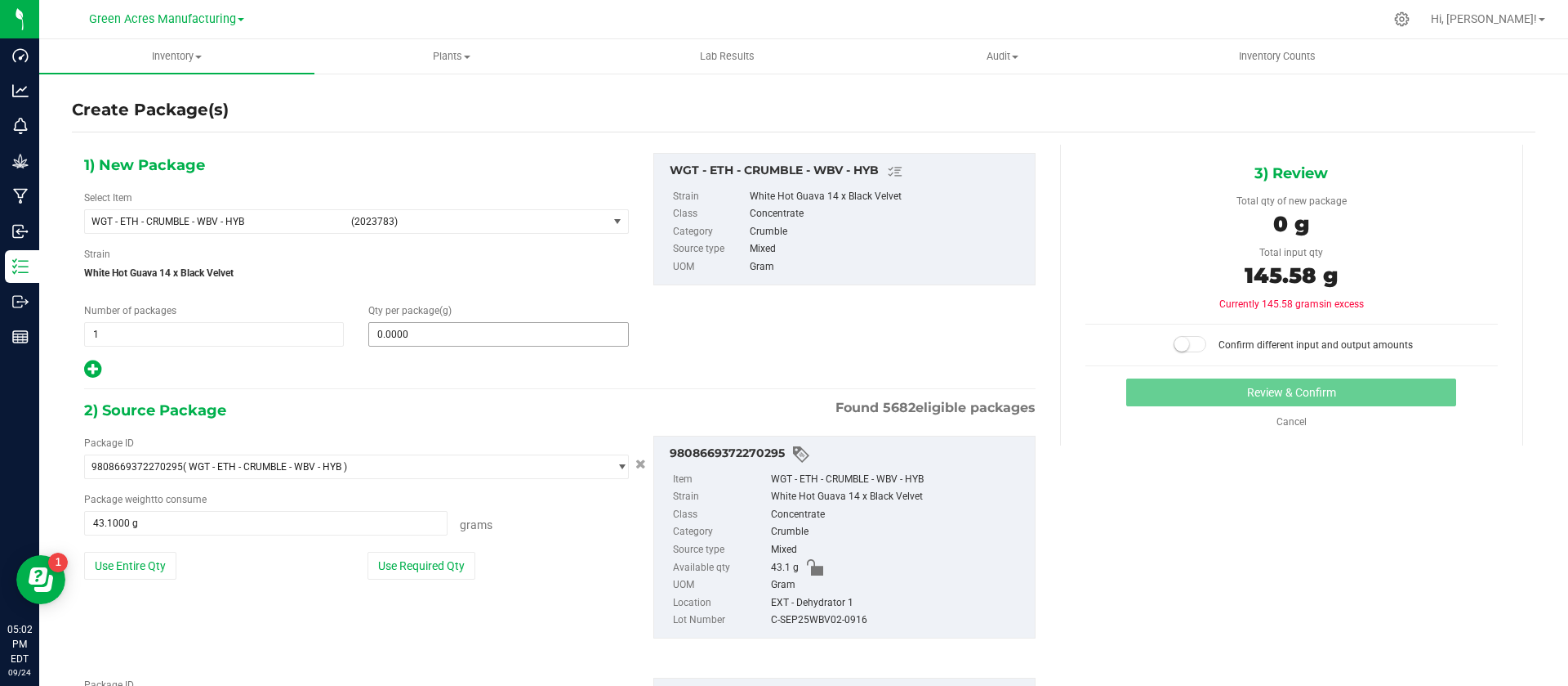
click at [407, 341] on input "0.0000" at bounding box center [498, 334] width 258 height 23
type input "145.6"
type input "145.6000"
click at [1175, 341] on small at bounding box center [1182, 344] width 15 height 15
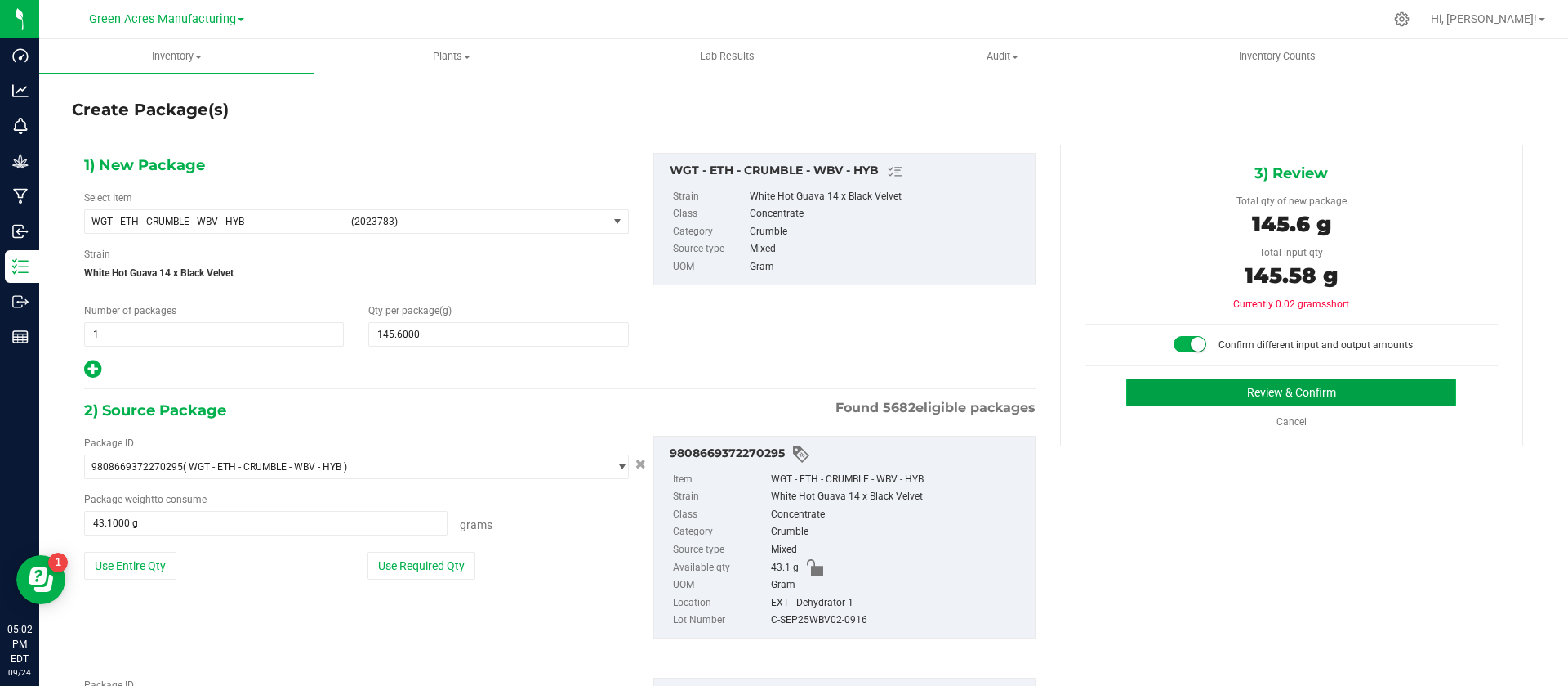
click at [1173, 379] on button "Review & Confirm" at bounding box center [1292, 392] width 330 height 27
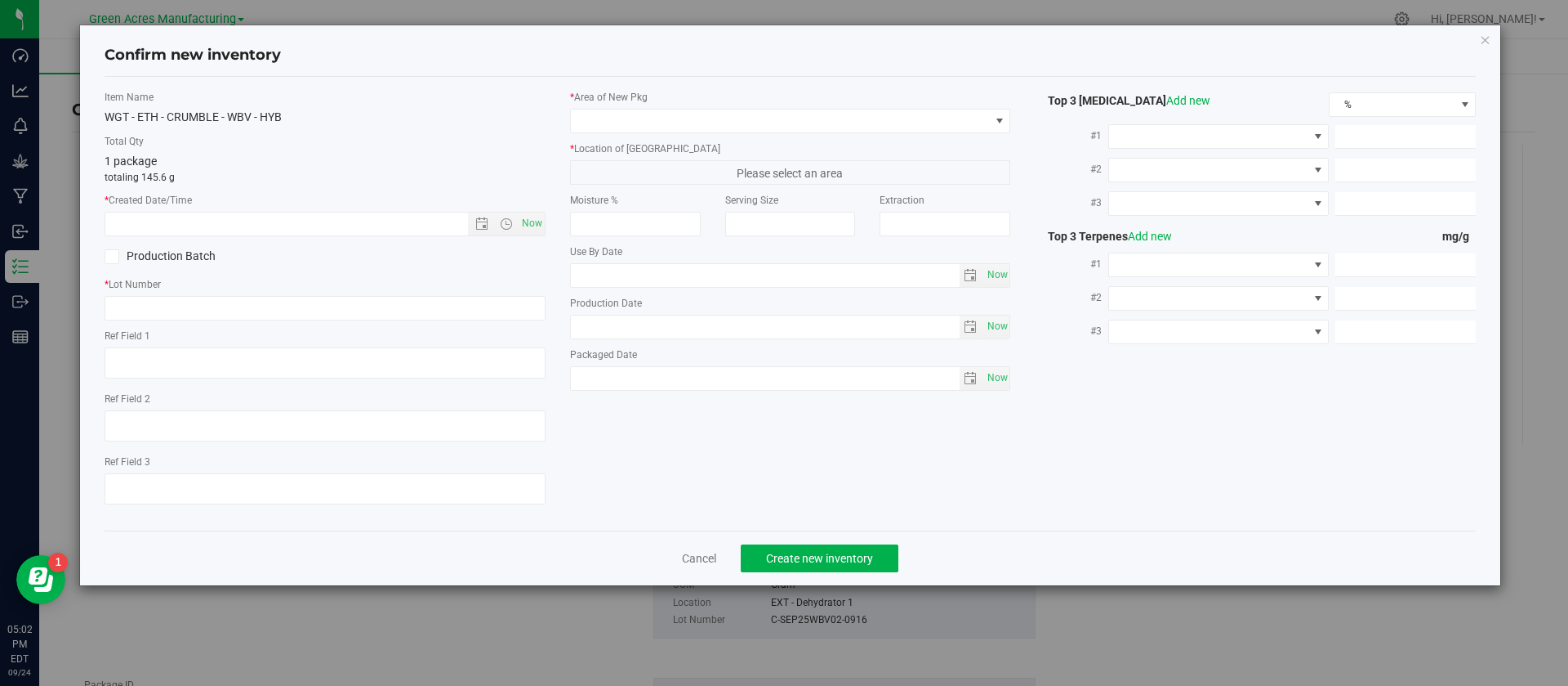
type textarea "ND PBO"
click at [531, 226] on span "Now" at bounding box center [532, 223] width 27 height 24
type input "[DATE] 5:02 PM"
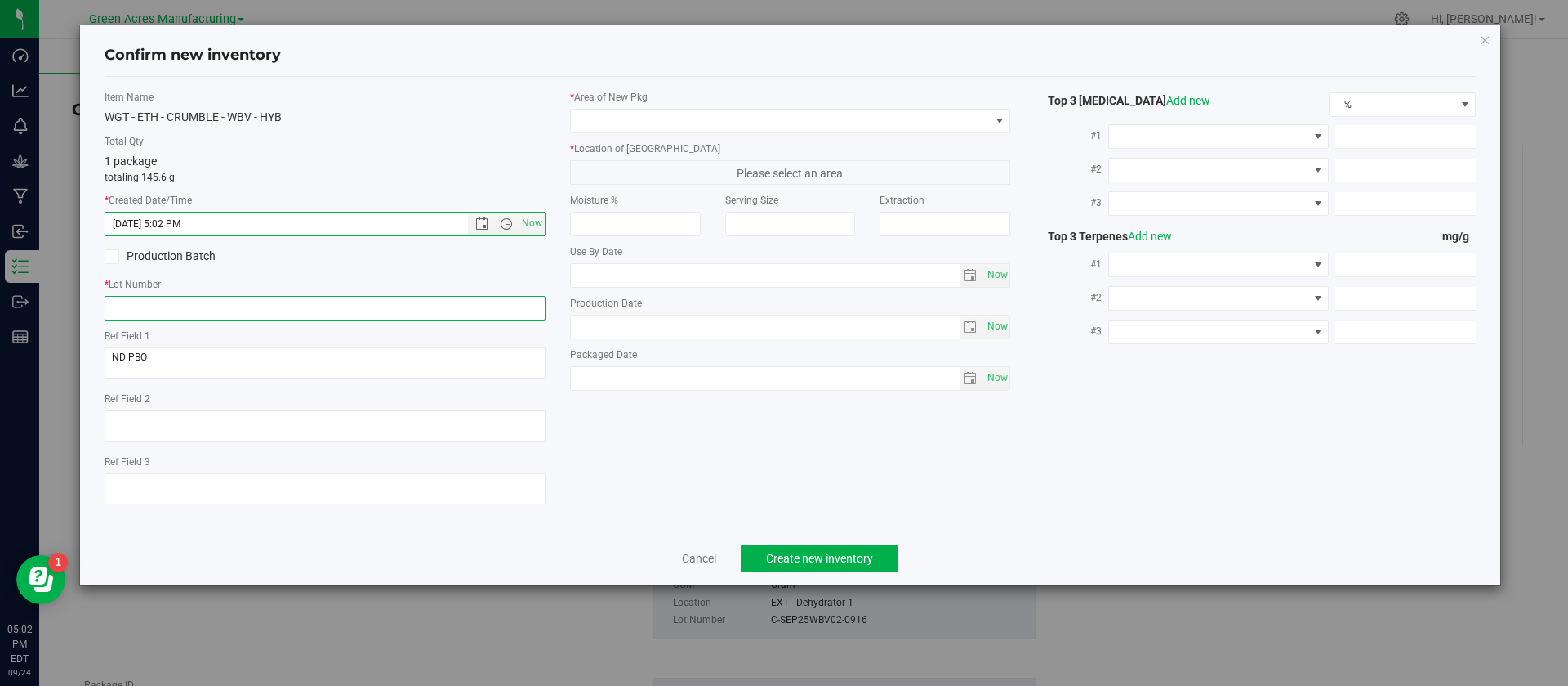
click at [409, 300] on input "text" at bounding box center [325, 308] width 441 height 25
type input "Crumble-COMBO-092425"
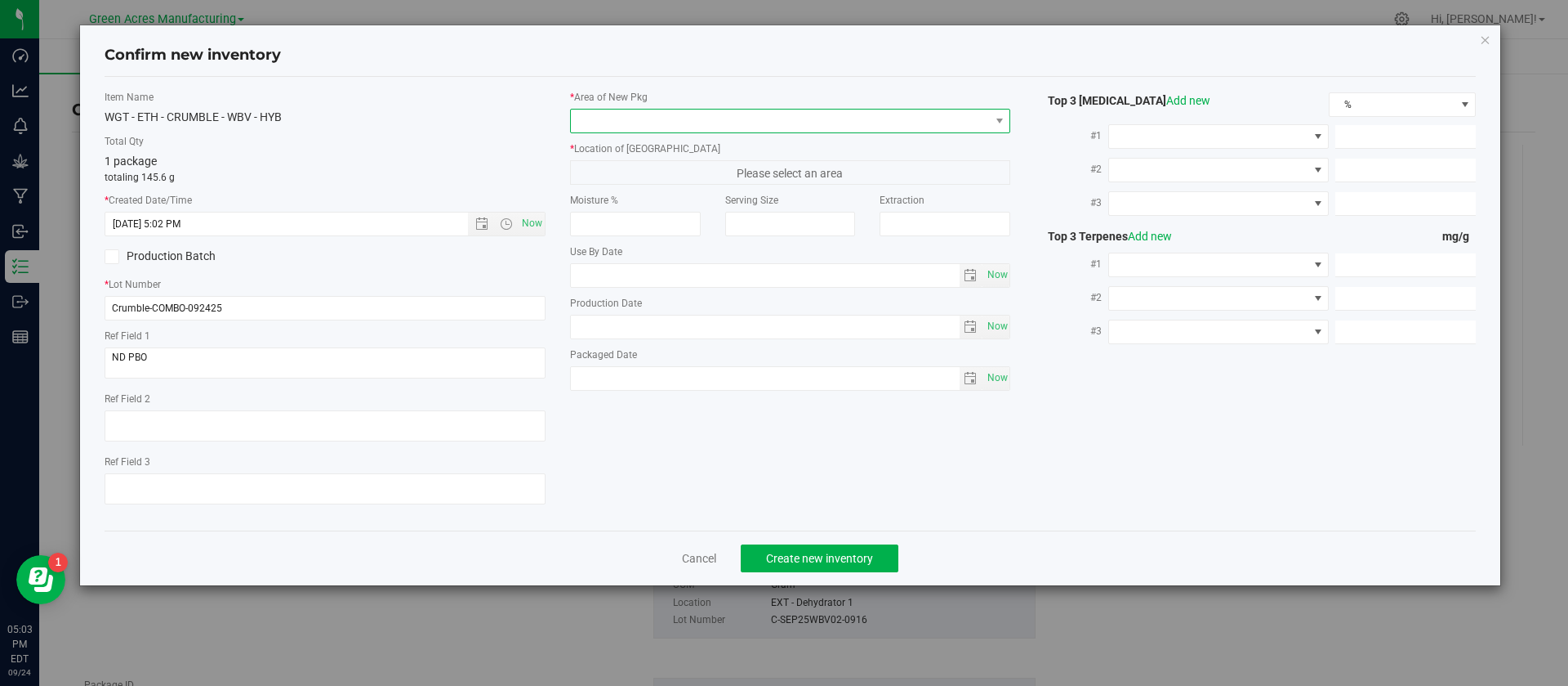
click at [656, 112] on span at bounding box center [780, 121] width 419 height 23
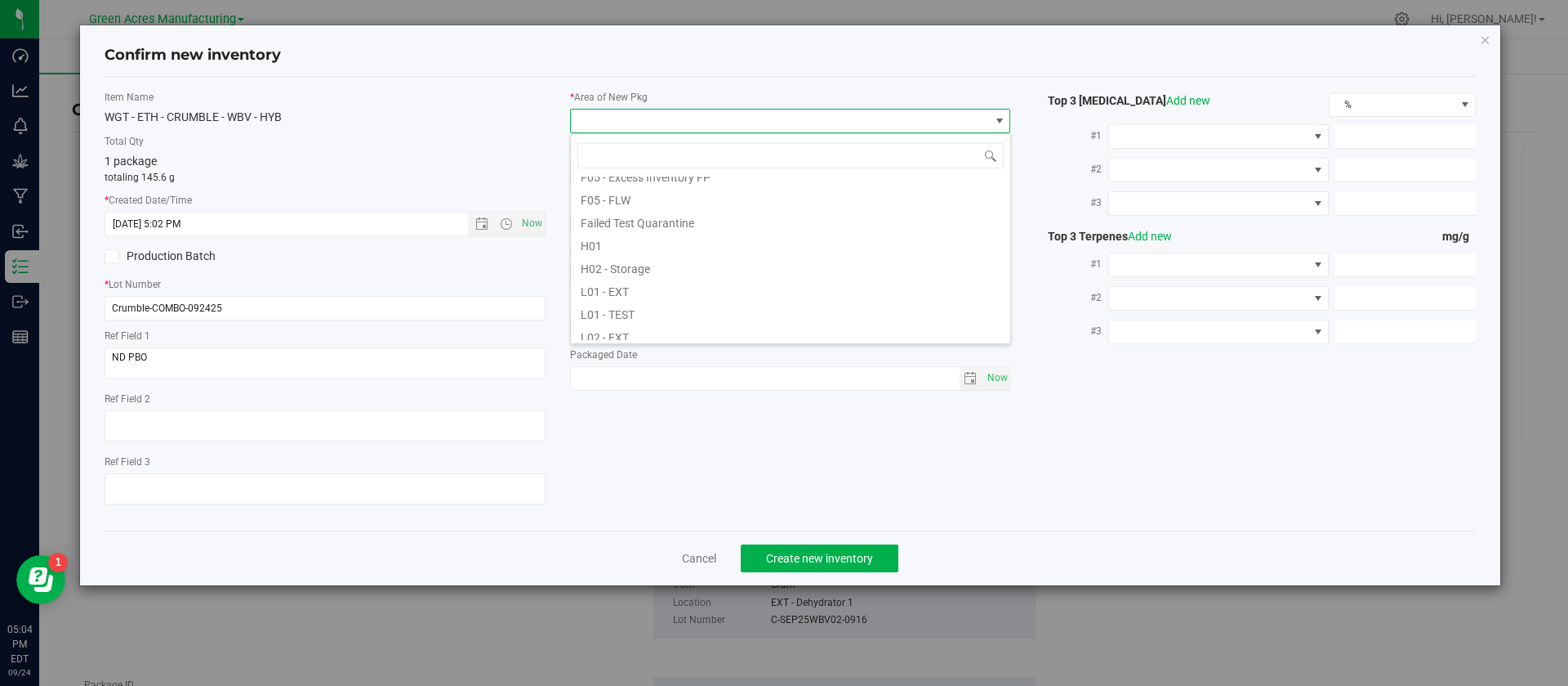
scroll to position [246, 0]
click at [634, 327] on li "L04 - EXT" at bounding box center [791, 331] width 439 height 23
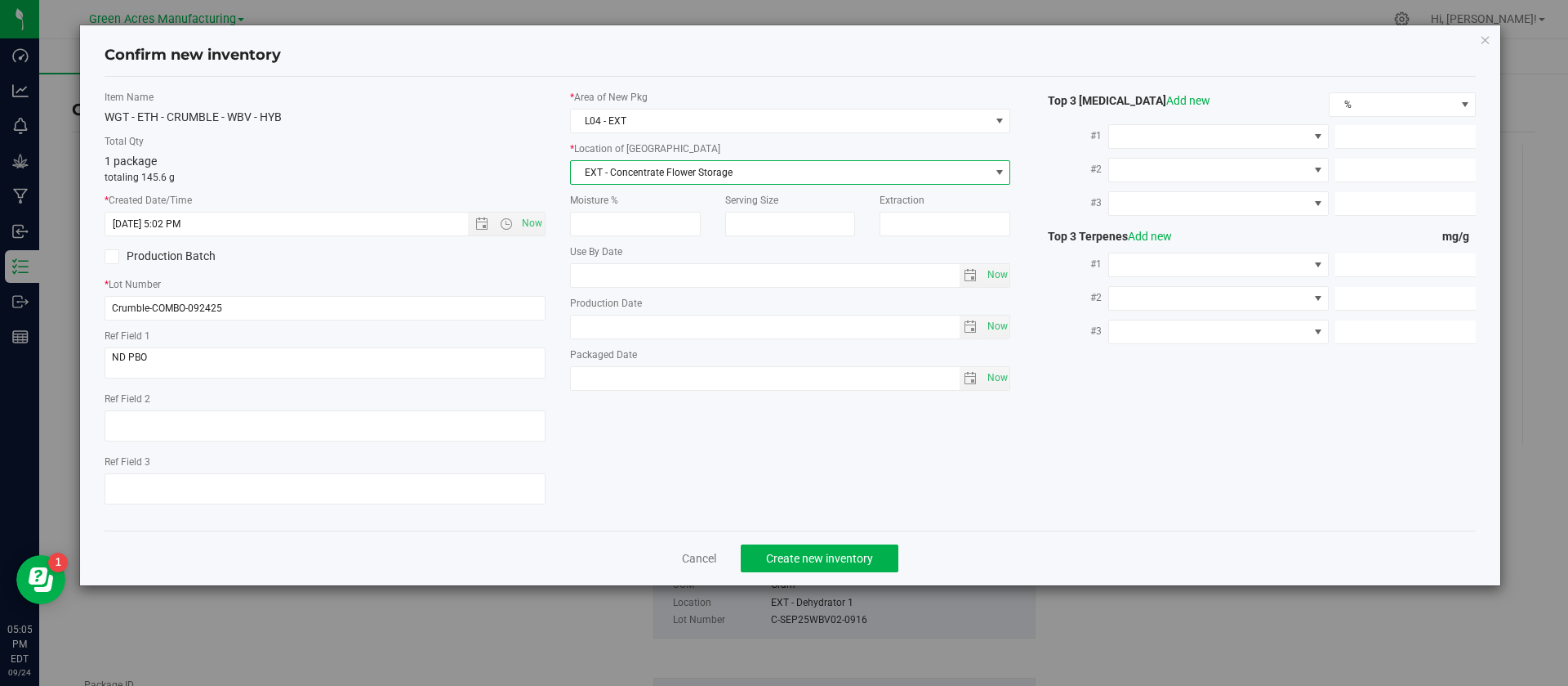
click at [634, 173] on span "EXT - Concentrate Flower Storage" at bounding box center [780, 173] width 419 height 23
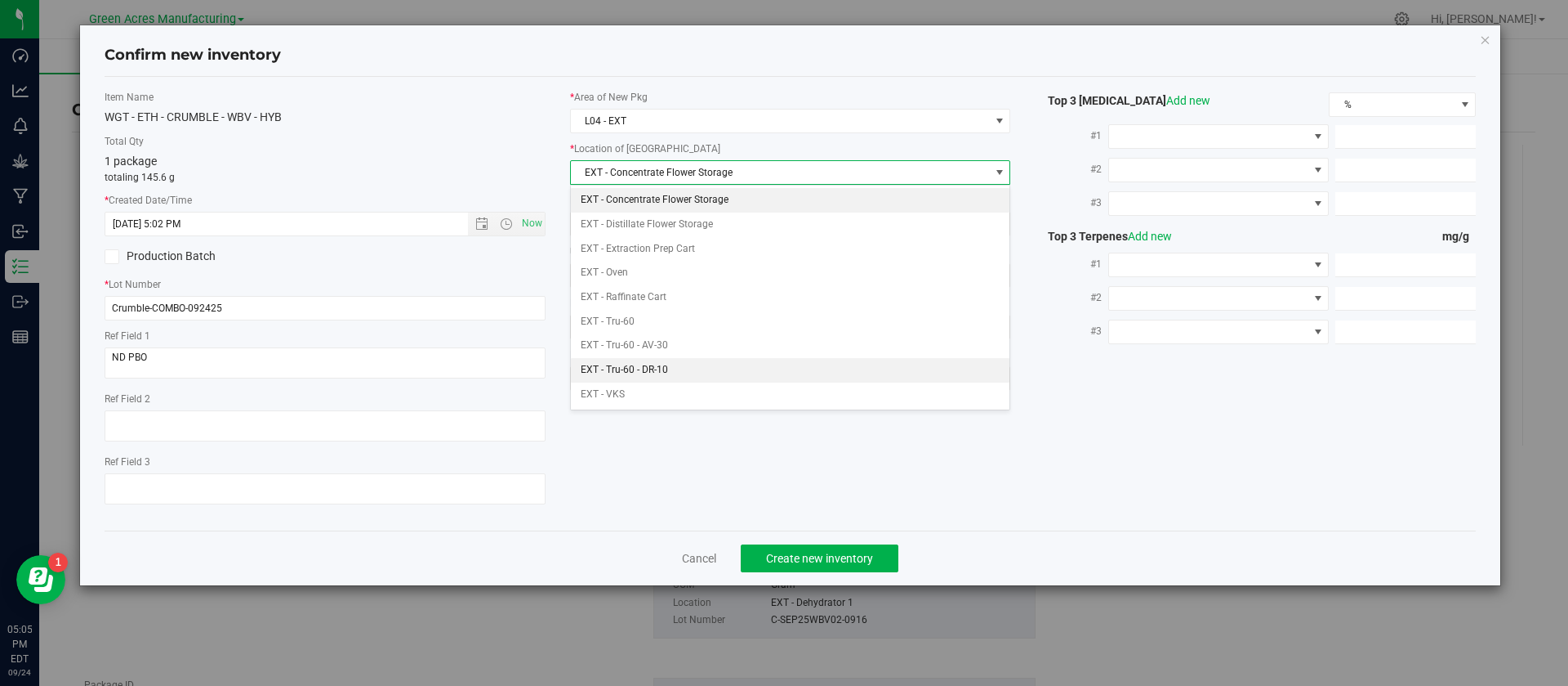
click at [651, 364] on li "EXT - Tru-60 - DR-10" at bounding box center [791, 370] width 439 height 25
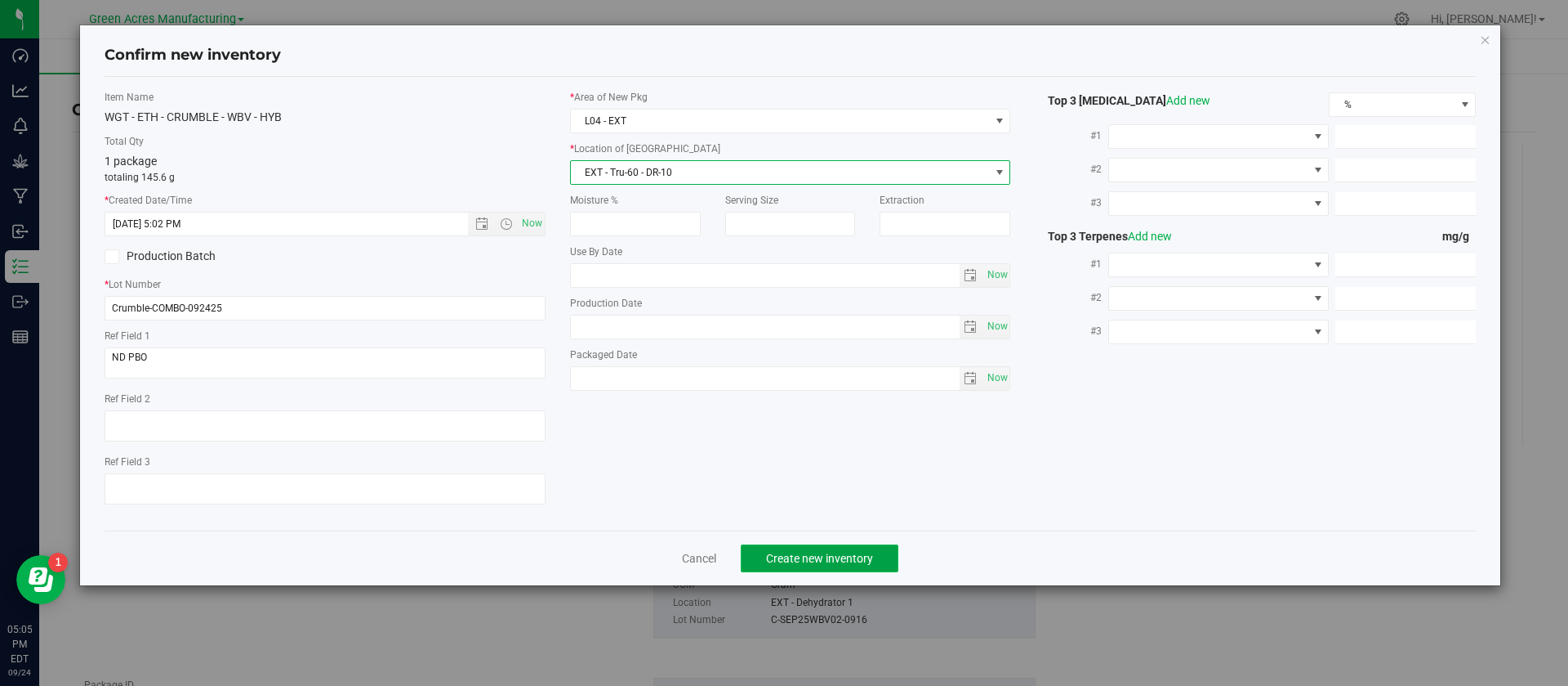
click at [858, 559] on span "Create new inventory" at bounding box center [819, 557] width 107 height 13
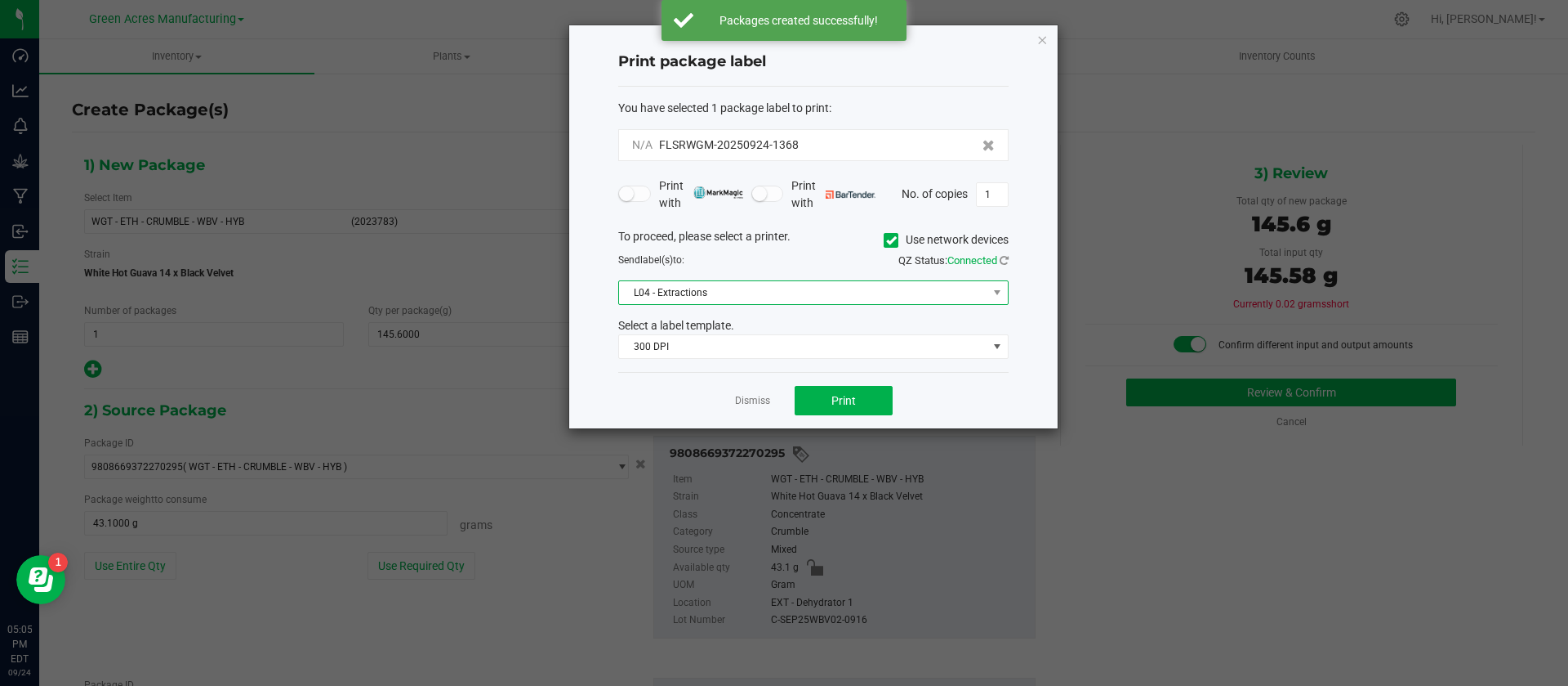
click at [811, 292] on span "L04 - Extractions" at bounding box center [803, 292] width 369 height 23
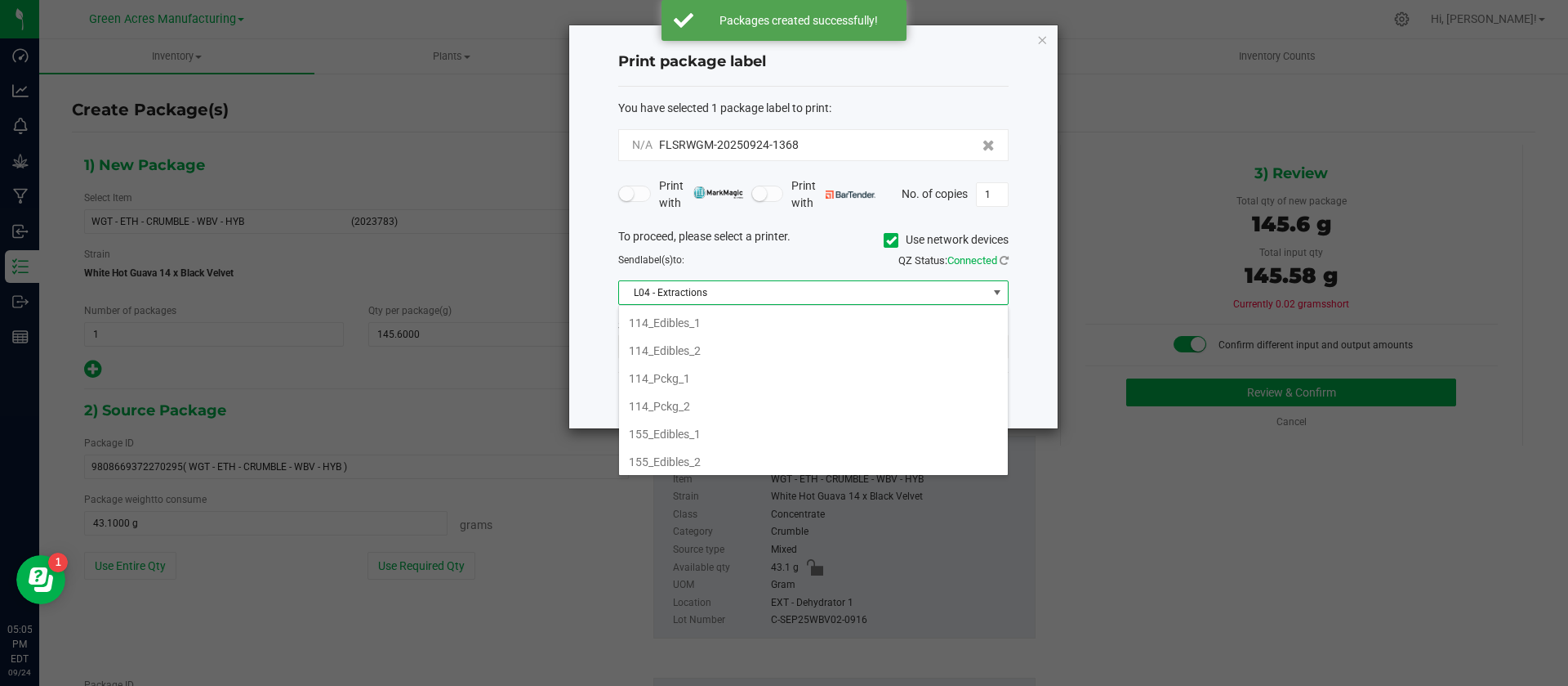
scroll to position [25, 391]
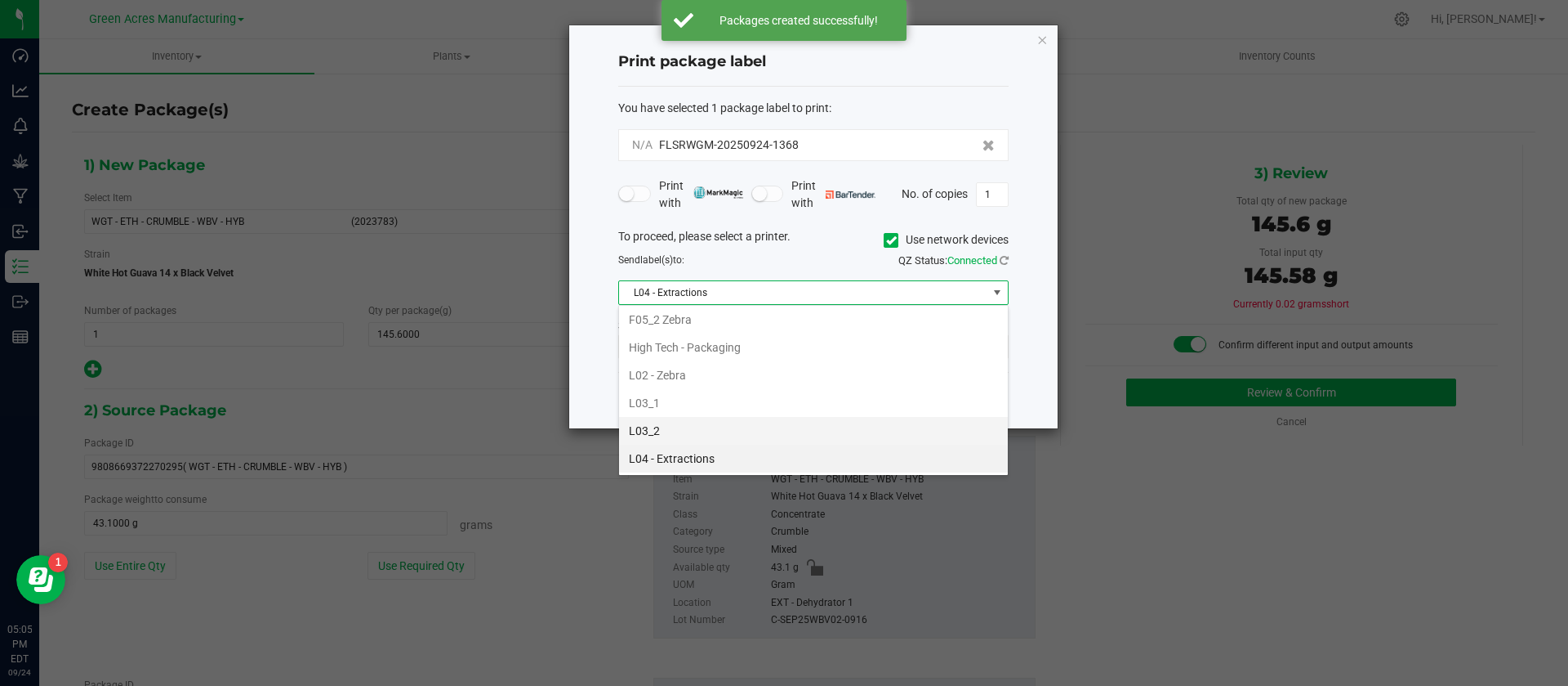
click at [764, 426] on li "L03_2" at bounding box center [813, 430] width 389 height 27
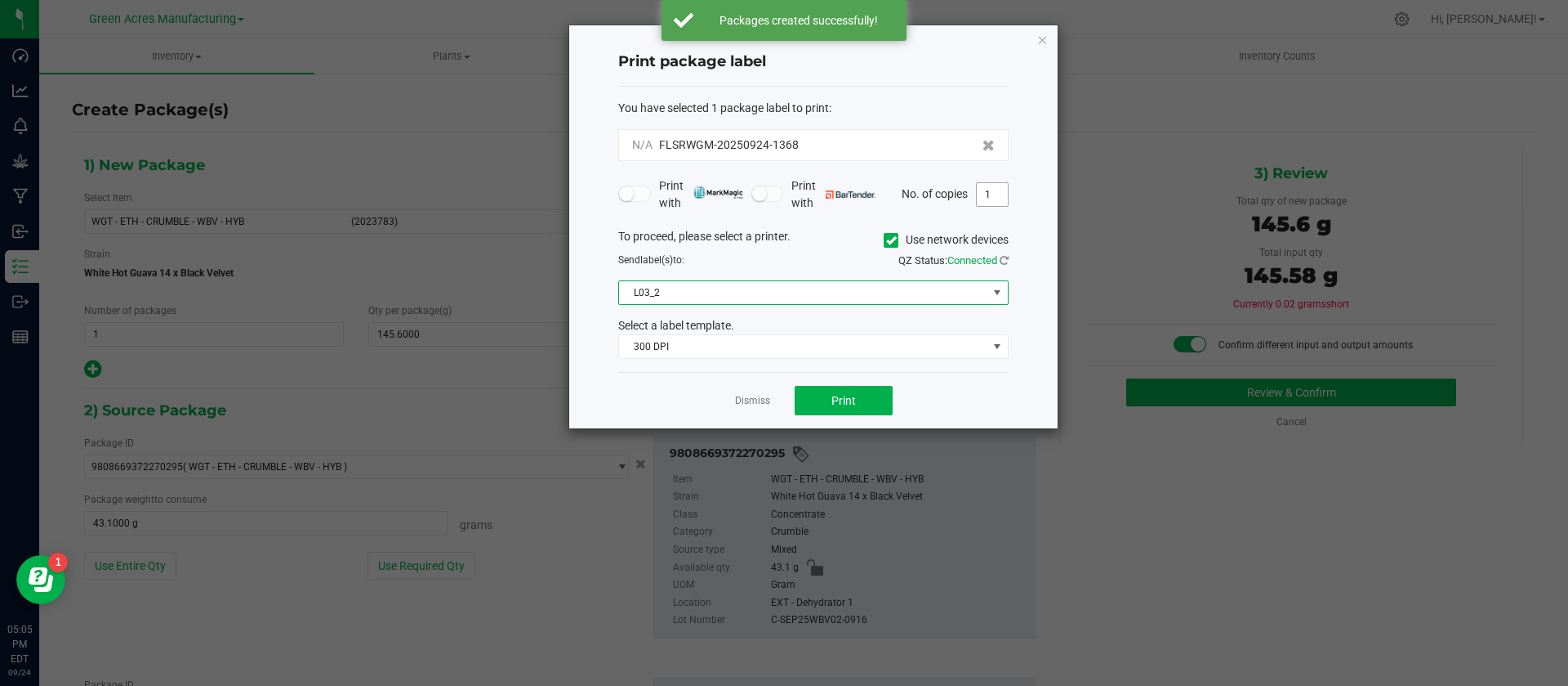
click at [1002, 194] on input "1" at bounding box center [992, 195] width 31 height 23
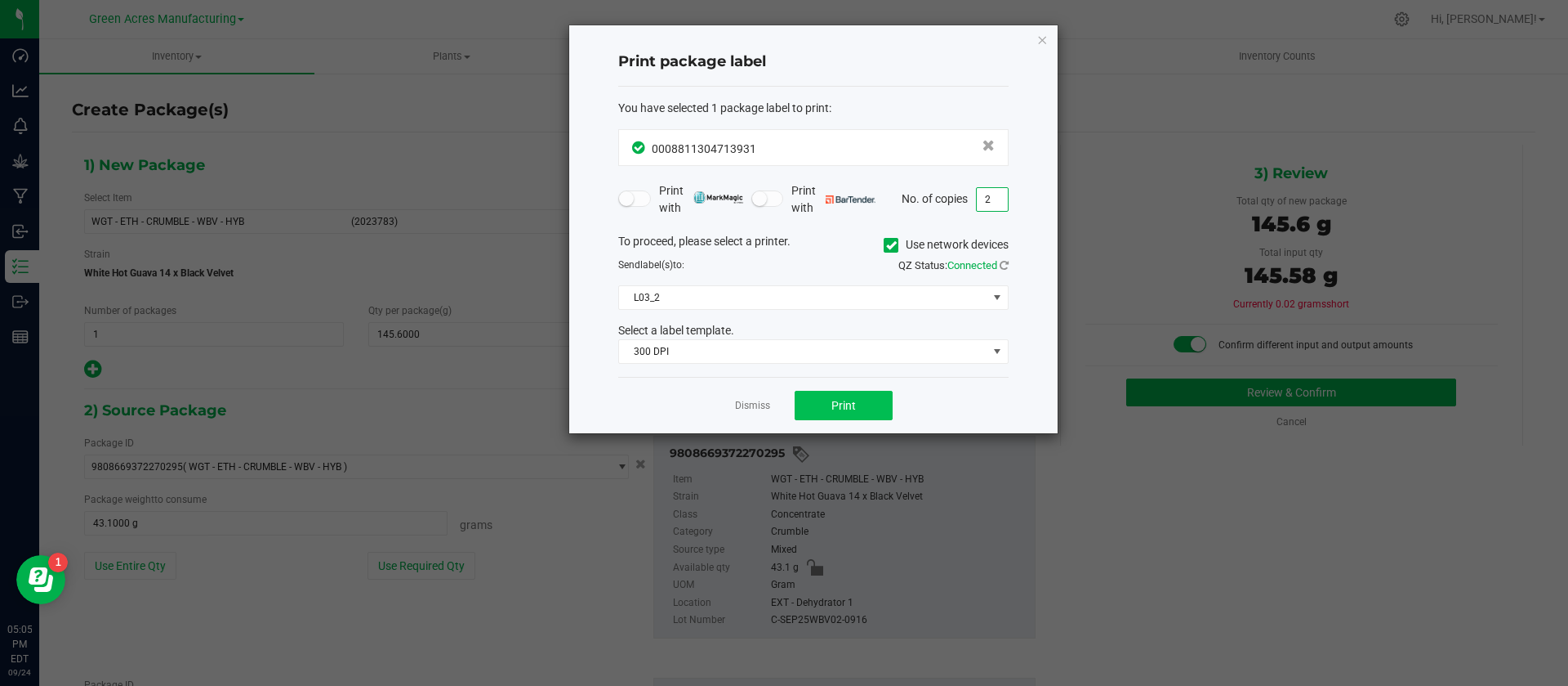
type input "2"
click at [834, 411] on span "Print" at bounding box center [844, 405] width 25 height 13
